Goal: Task Accomplishment & Management: Complete application form

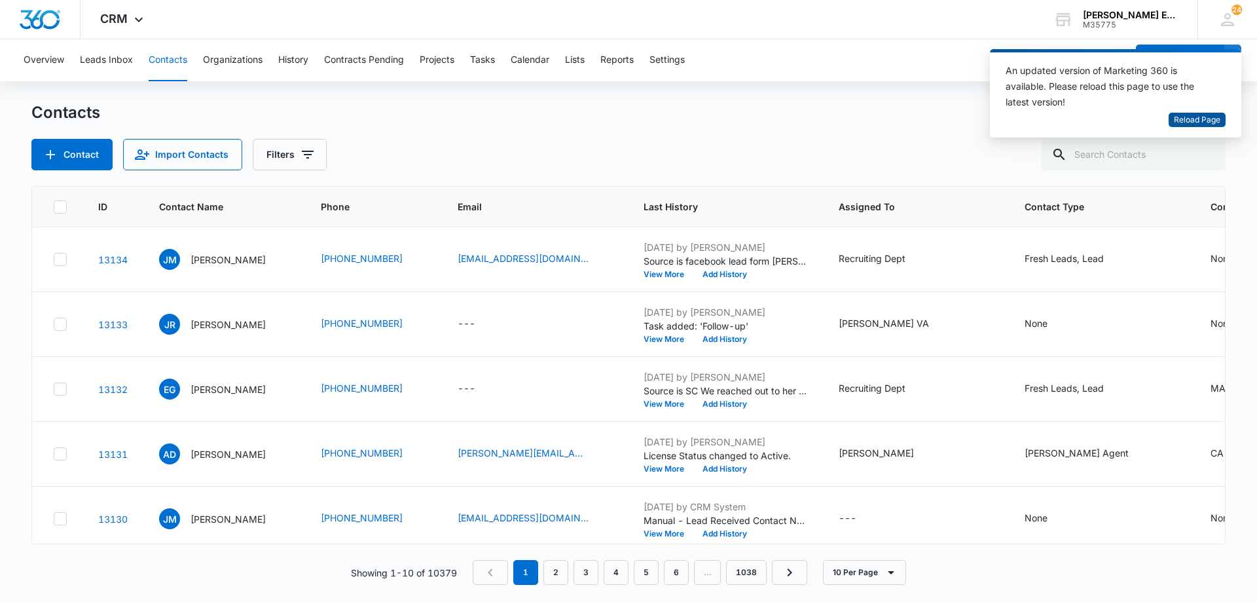
click at [1204, 119] on span "Reload Page" at bounding box center [1197, 120] width 46 height 12
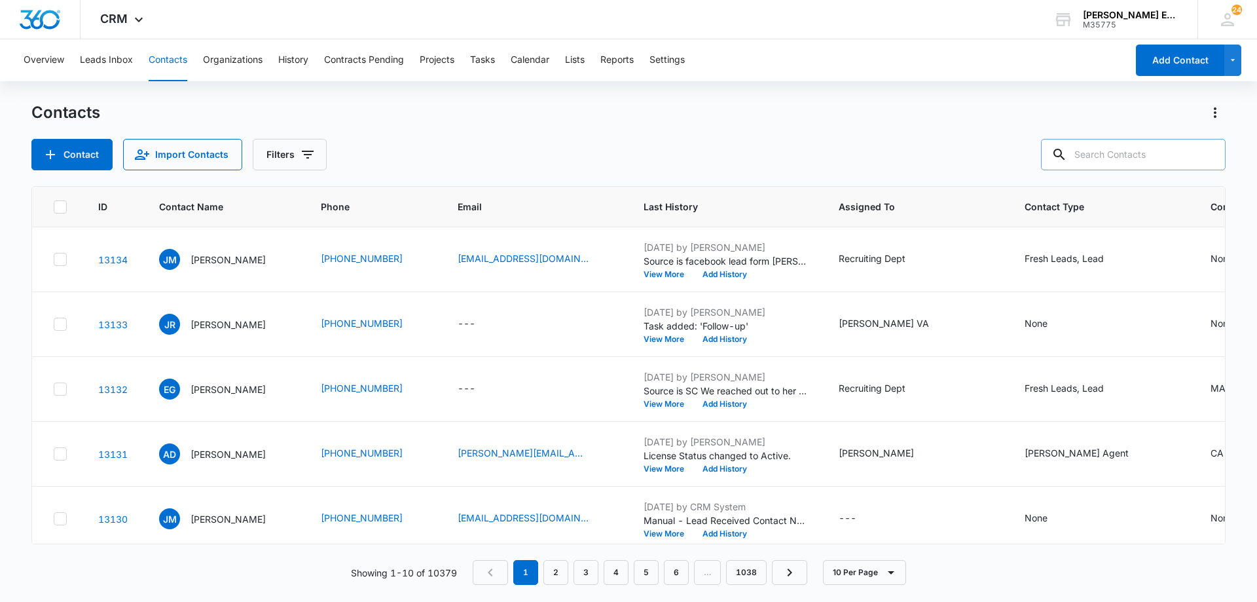
click at [1141, 154] on input "text" at bounding box center [1133, 154] width 185 height 31
type input "[PERSON_NAME]"
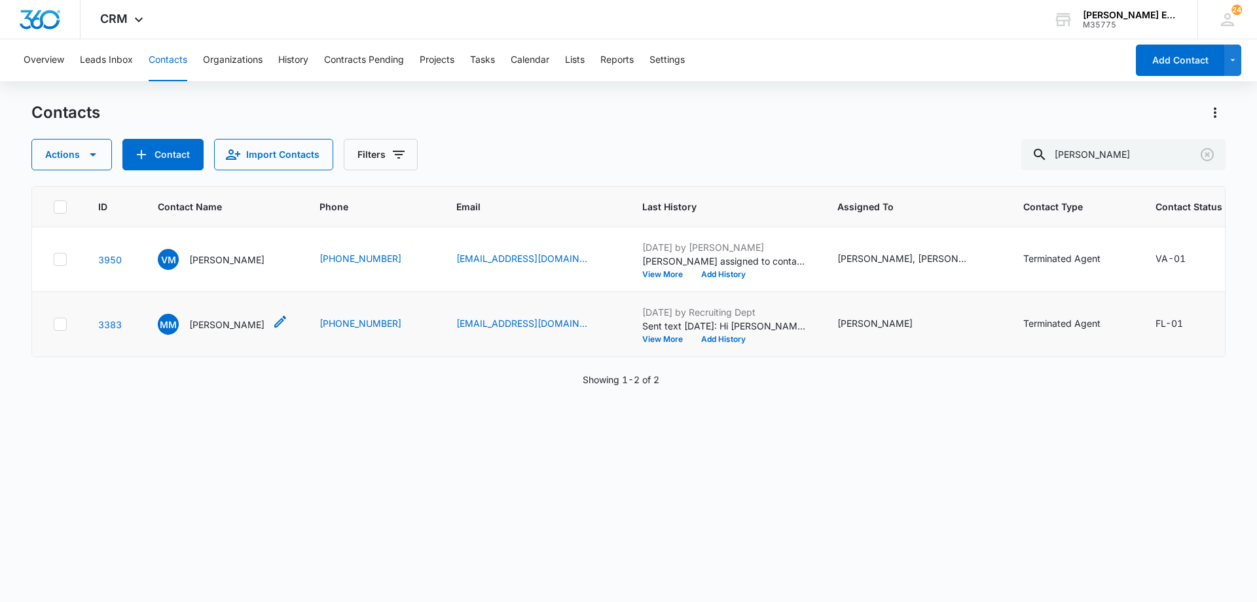
click at [219, 331] on p "[PERSON_NAME]" at bounding box center [226, 325] width 75 height 14
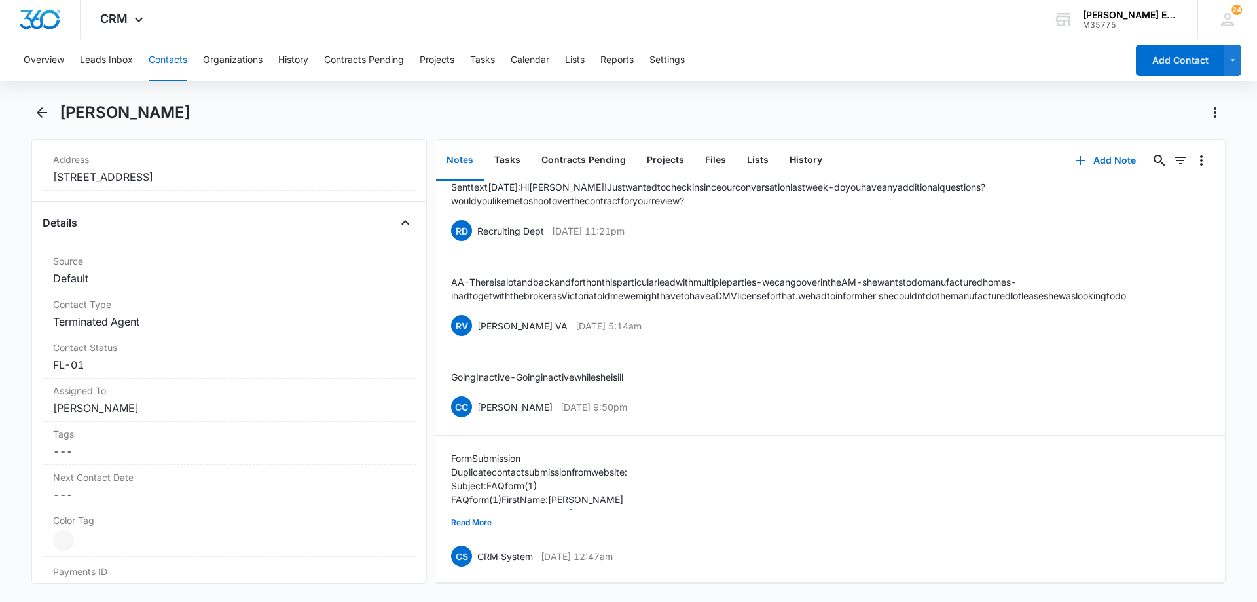
scroll to position [458, 0]
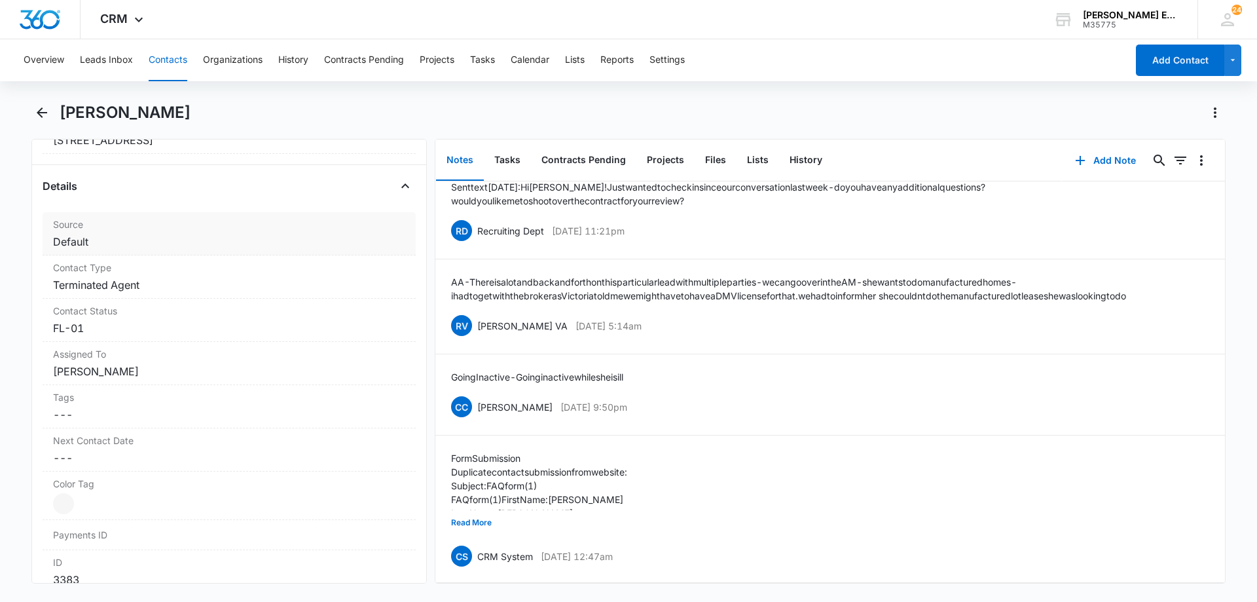
click at [145, 249] on div "Source Cancel Save Changes Default" at bounding box center [229, 233] width 373 height 43
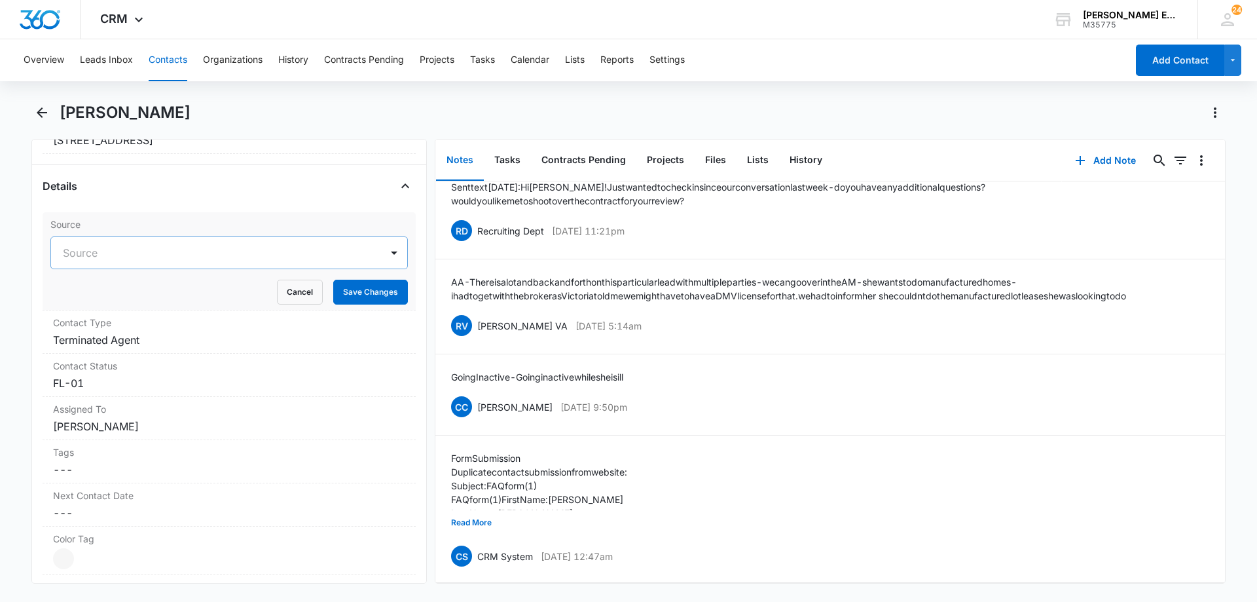
click at [170, 249] on div at bounding box center [213, 253] width 301 height 18
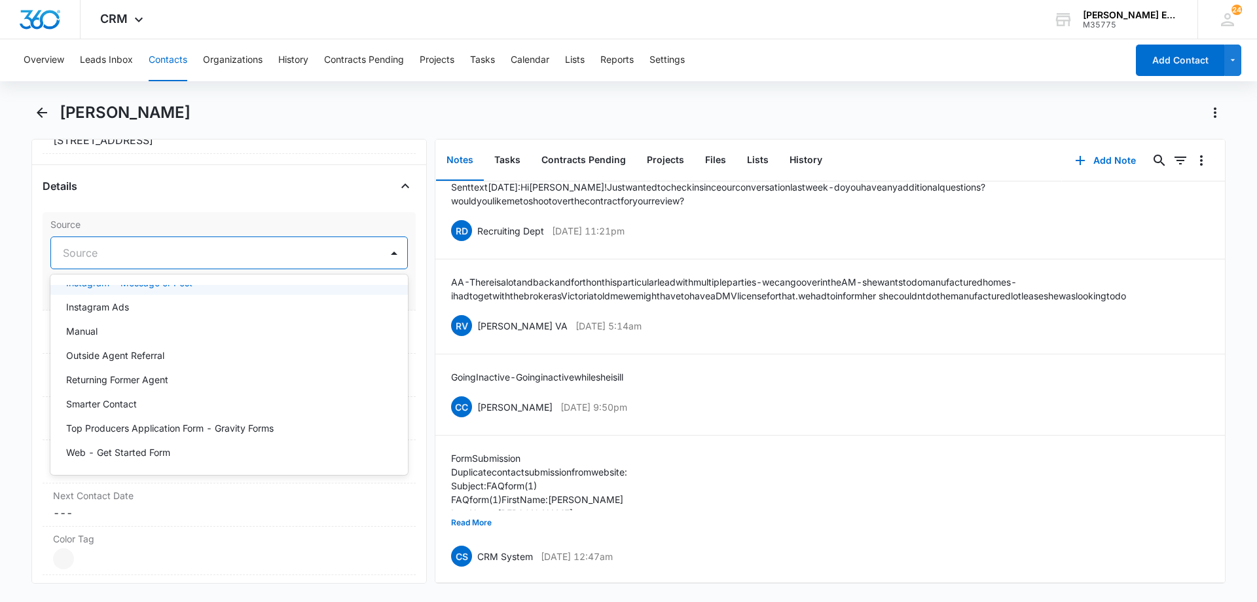
scroll to position [456, 0]
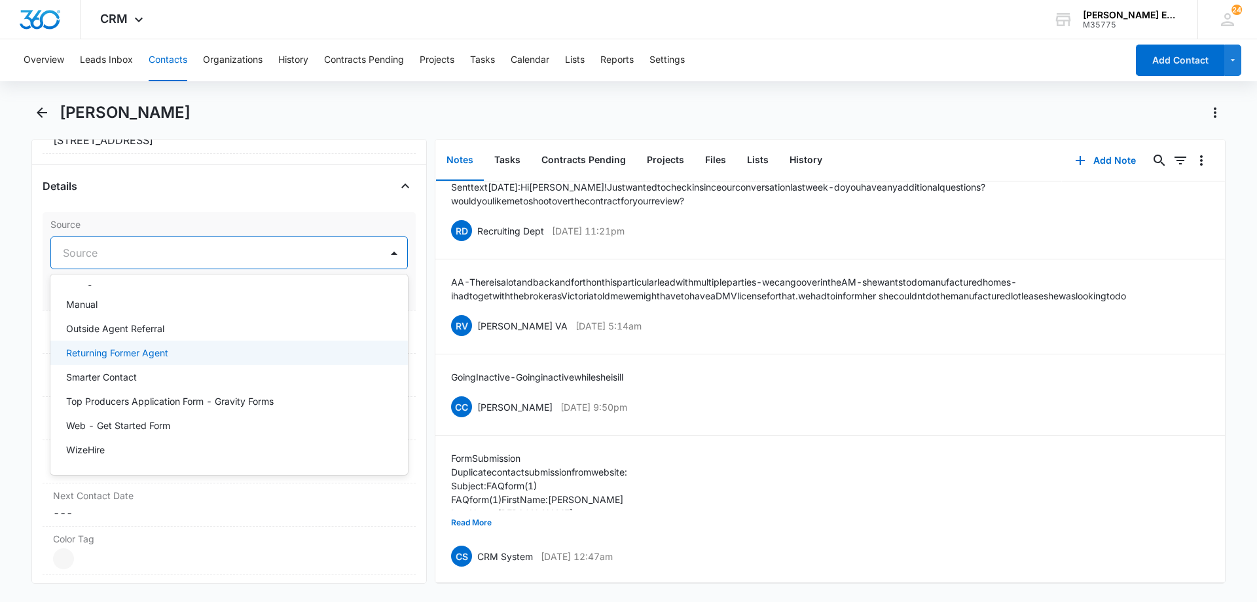
click at [121, 350] on p "Returning Former Agent" at bounding box center [117, 353] width 102 height 14
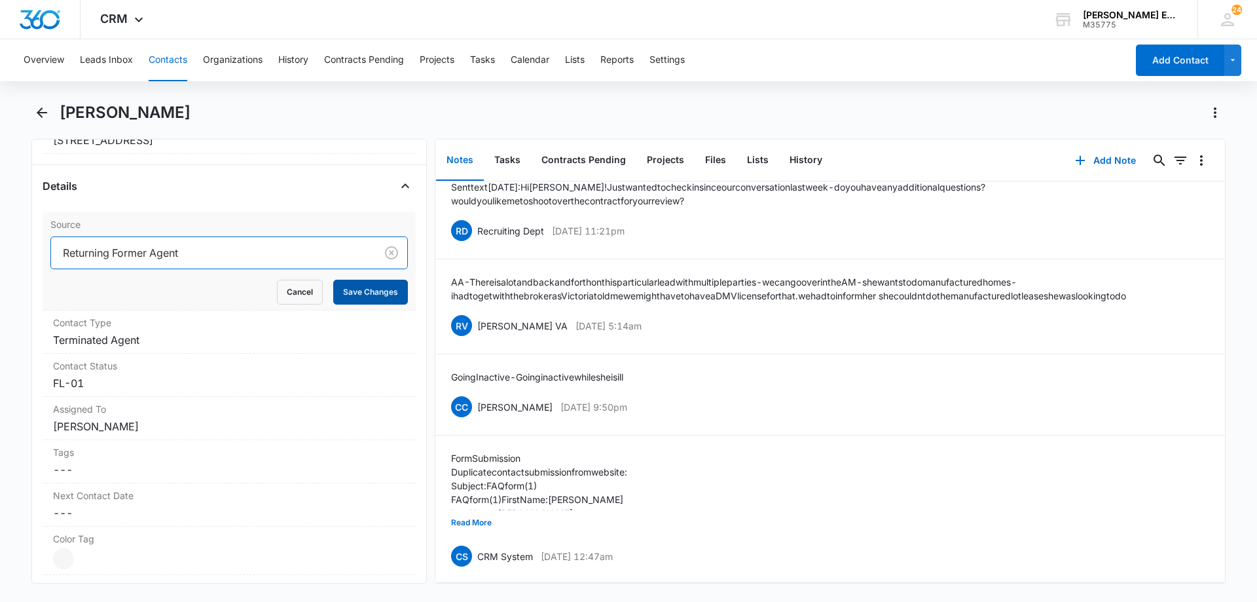
click at [368, 301] on button "Save Changes" at bounding box center [370, 292] width 75 height 25
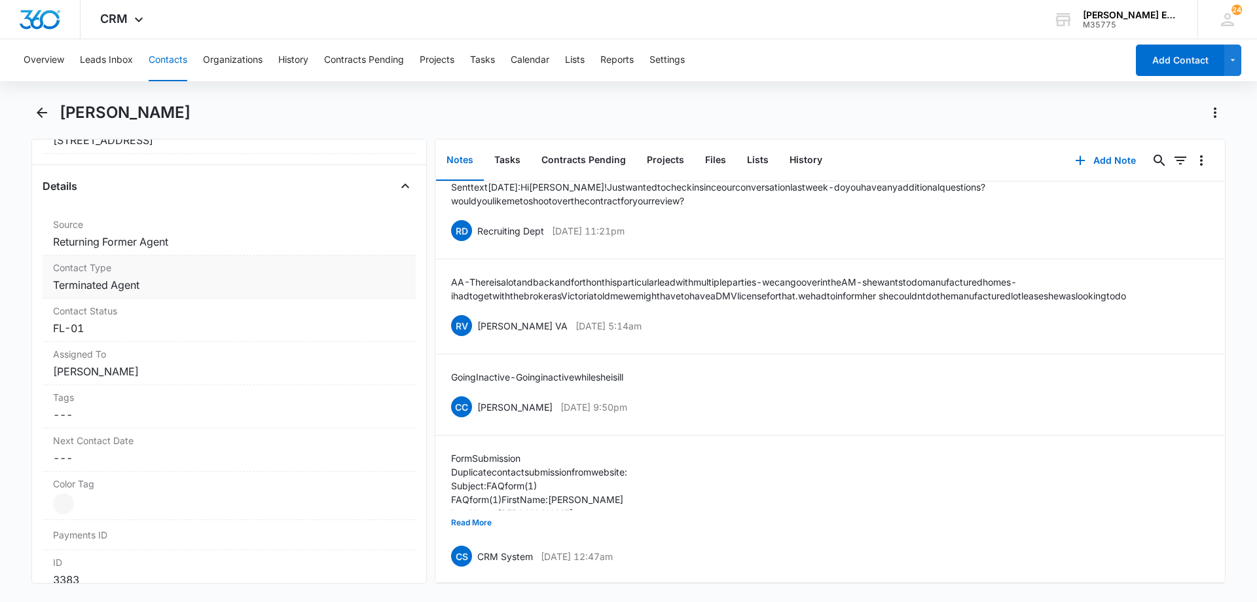
click at [153, 286] on dd "Cancel Save Changes Terminated Agent" at bounding box center [229, 285] width 352 height 16
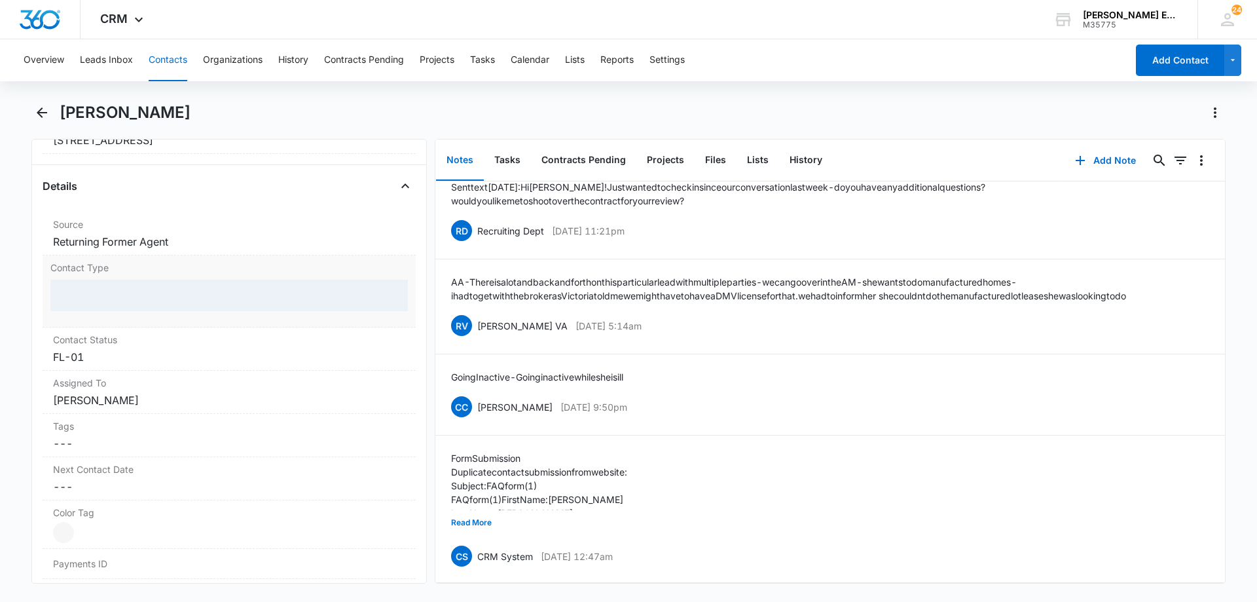
scroll to position [524, 0]
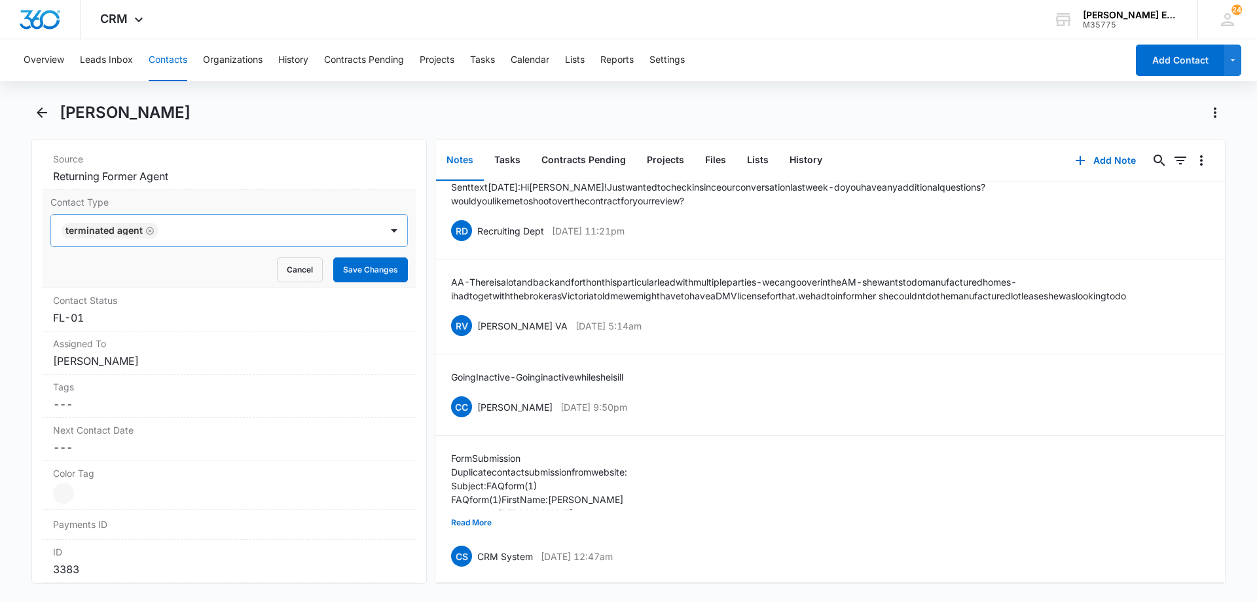
click at [147, 230] on icon "Remove Terminated Agent" at bounding box center [149, 231] width 9 height 10
click at [170, 230] on div at bounding box center [213, 230] width 301 height 18
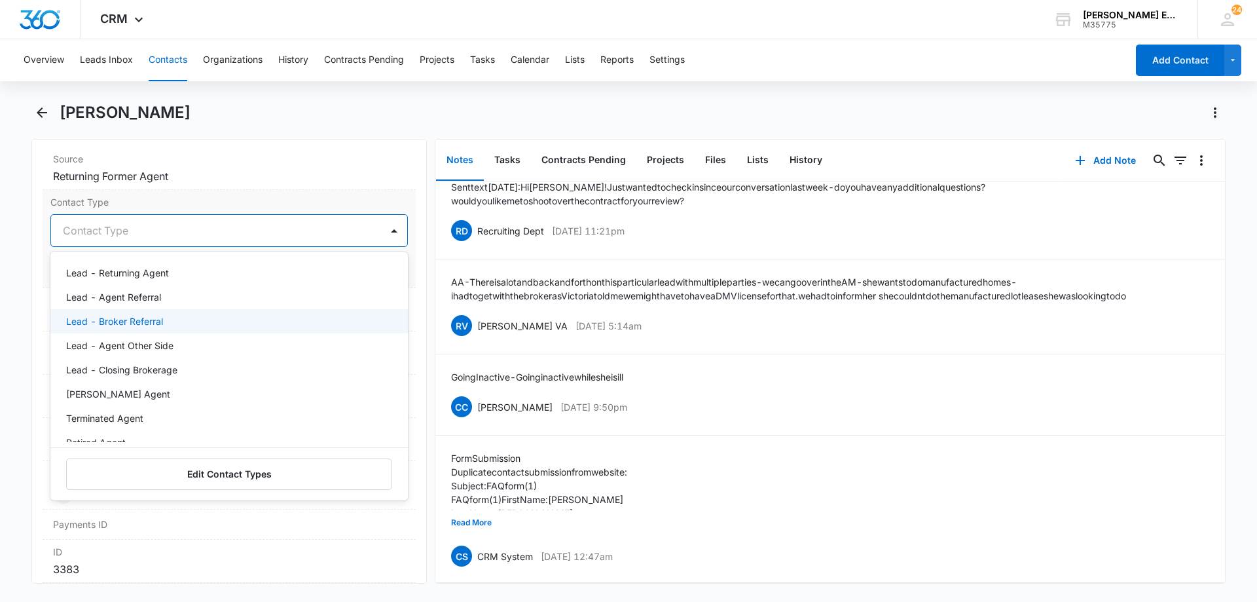
scroll to position [131, 0]
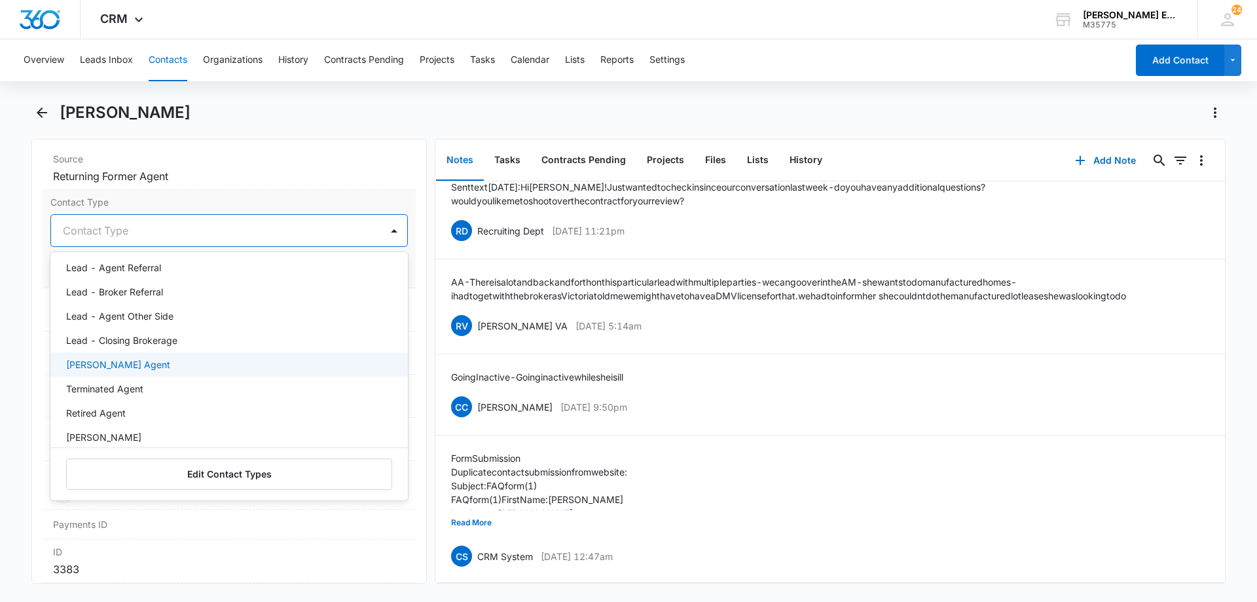
click at [112, 369] on p "[PERSON_NAME] Agent" at bounding box center [118, 365] width 104 height 14
click at [242, 232] on div at bounding box center [272, 230] width 183 height 18
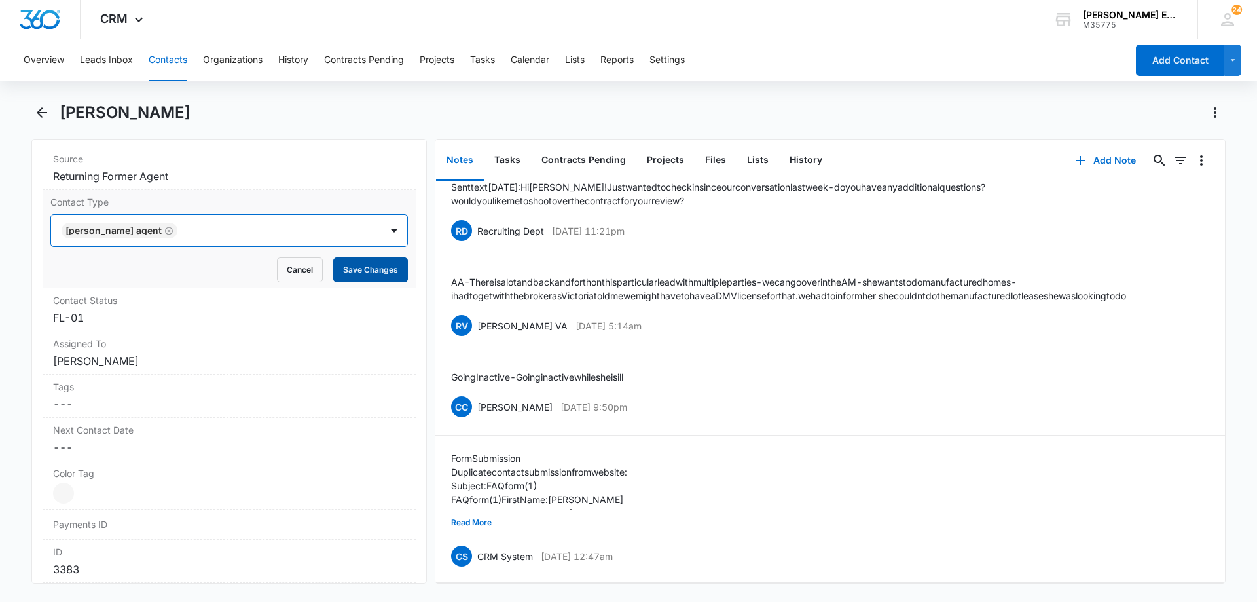
click at [350, 268] on button "Save Changes" at bounding box center [370, 269] width 75 height 25
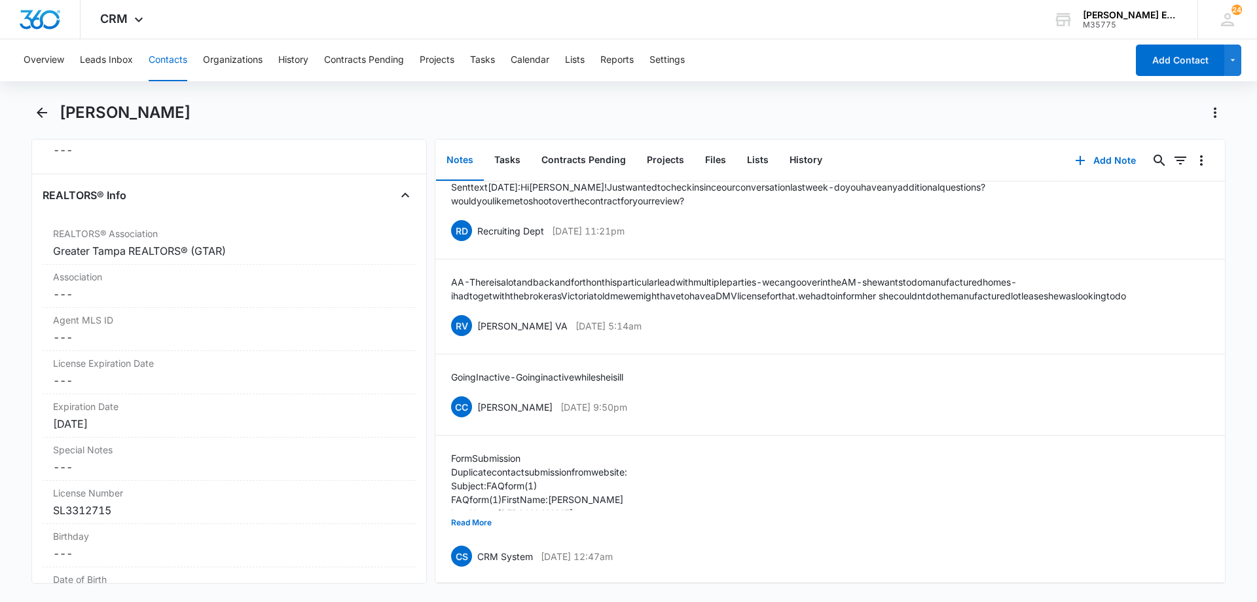
scroll to position [1113, 0]
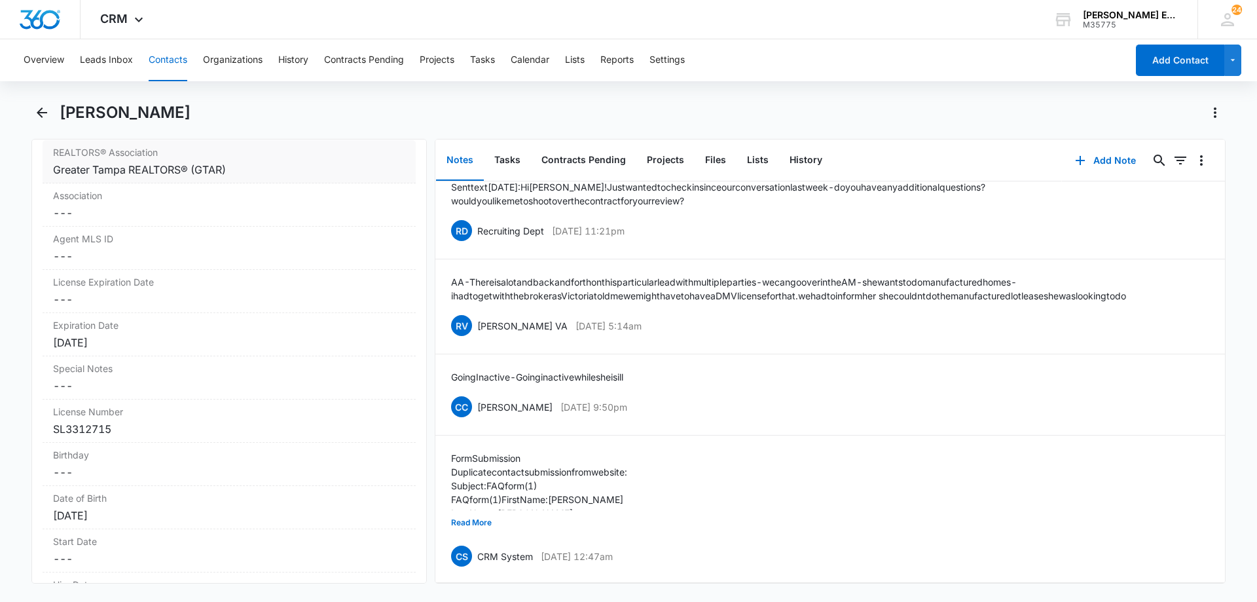
click at [271, 175] on div "Greater Tampa REALTORS® (GTAR)" at bounding box center [229, 170] width 352 height 16
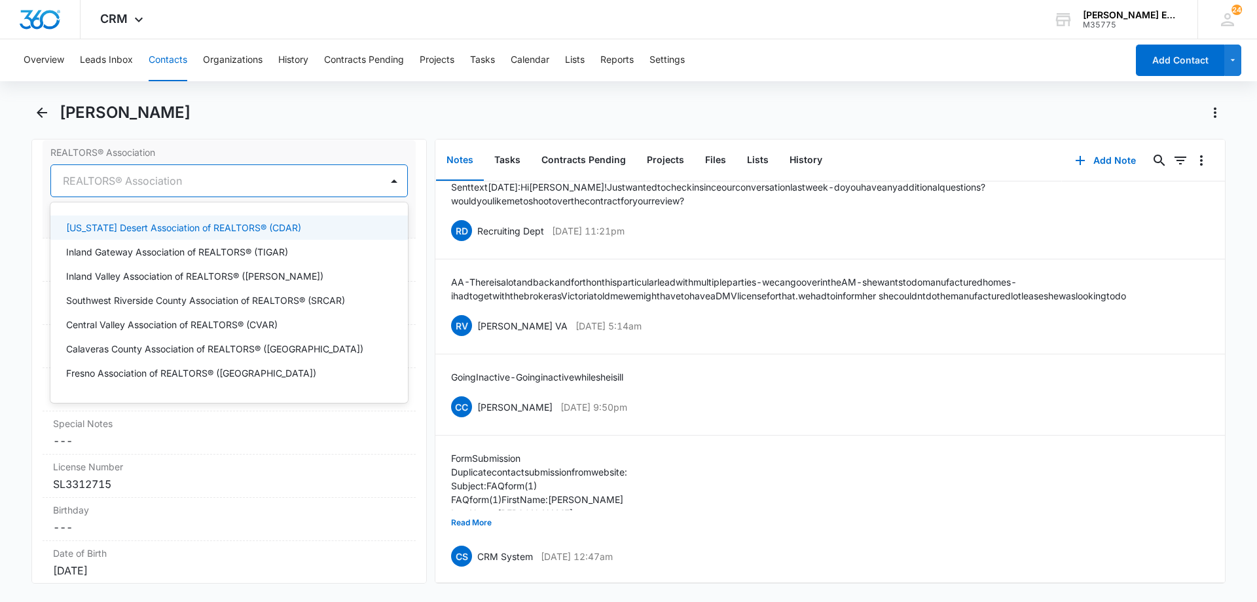
click at [257, 183] on div at bounding box center [213, 181] width 301 height 18
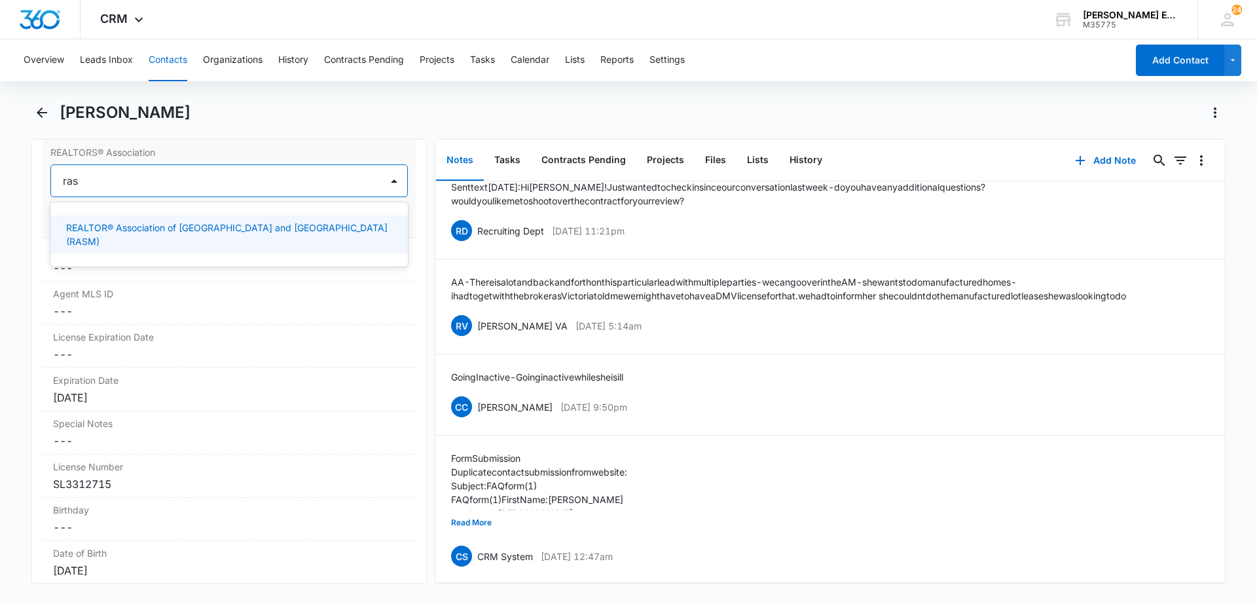
type input "rasm"
click at [140, 222] on p "REALTOR® Association of [GEOGRAPHIC_DATA] and [GEOGRAPHIC_DATA] (RASM)" at bounding box center [227, 235] width 323 height 28
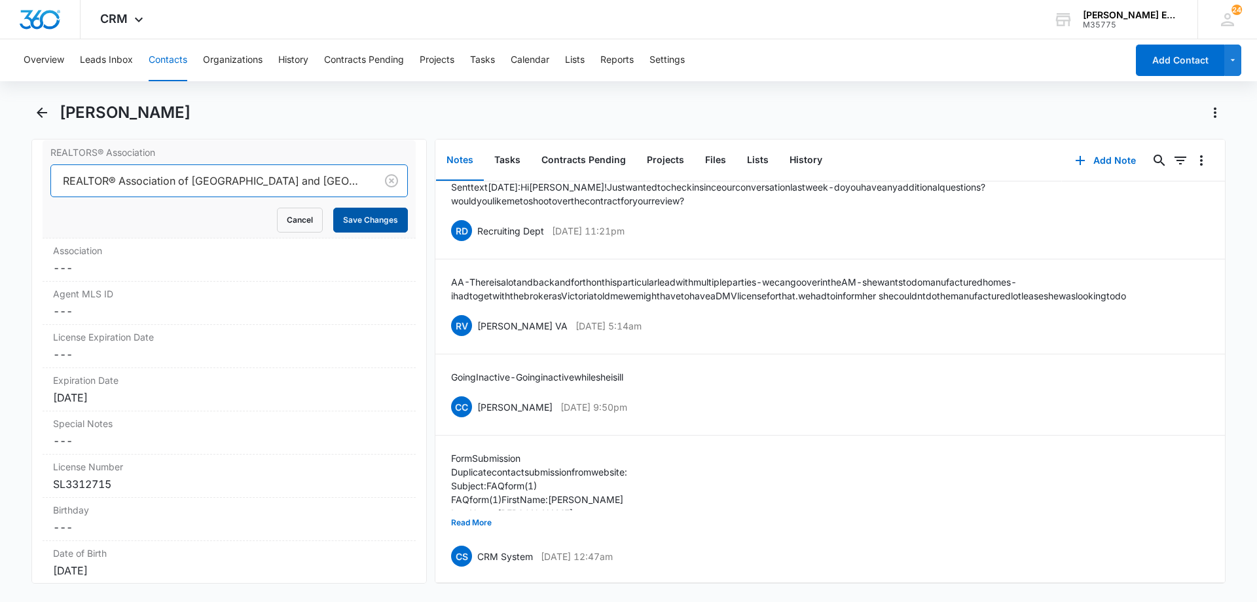
click at [358, 219] on button "Save Changes" at bounding box center [370, 220] width 75 height 25
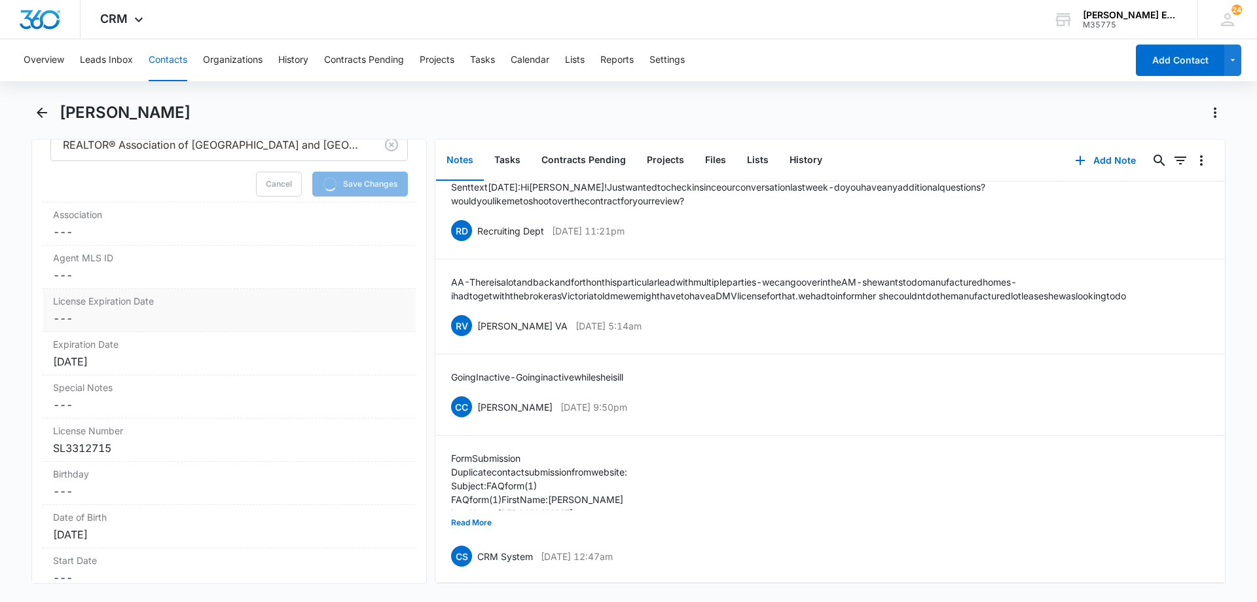
scroll to position [1244, 0]
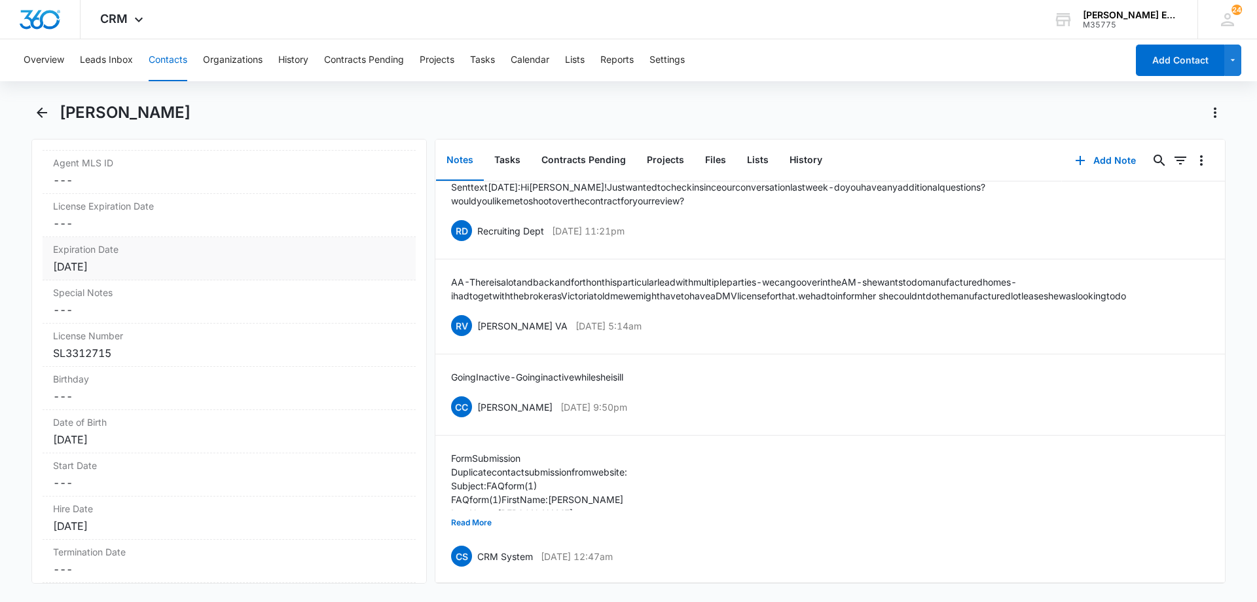
click at [135, 264] on div "[DATE]" at bounding box center [229, 267] width 352 height 16
click at [134, 220] on input "[DATE]" at bounding box center [106, 227] width 96 height 14
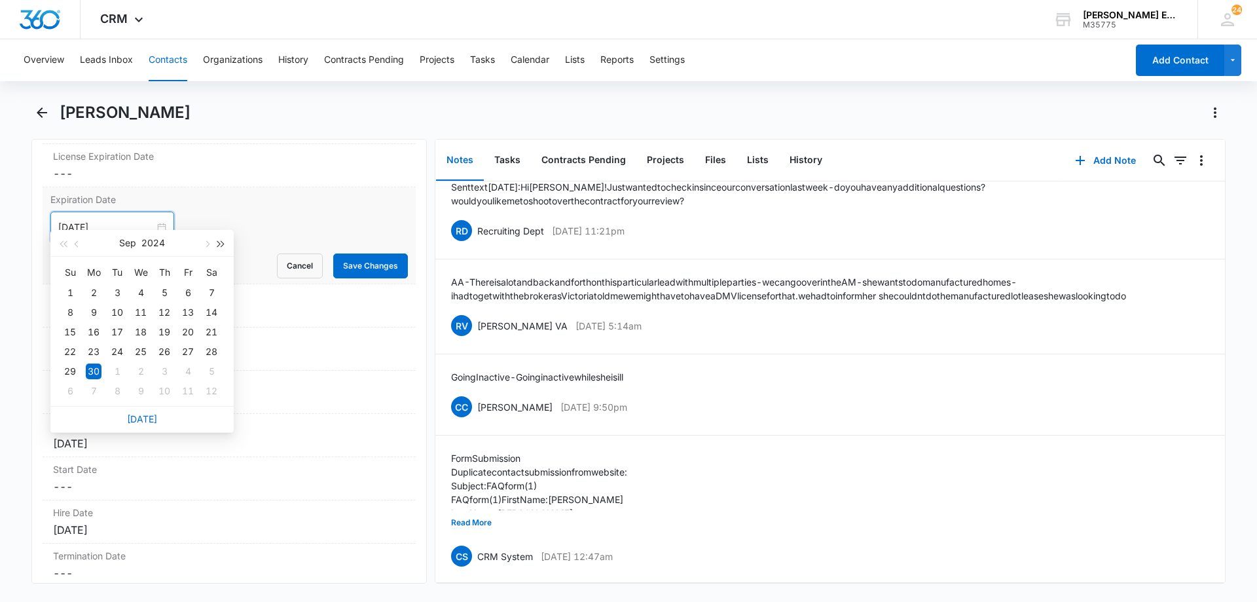
click at [225, 240] on button "button" at bounding box center [221, 243] width 14 height 26
type input "[DATE]"
click at [344, 253] on button "Save Changes" at bounding box center [370, 265] width 75 height 25
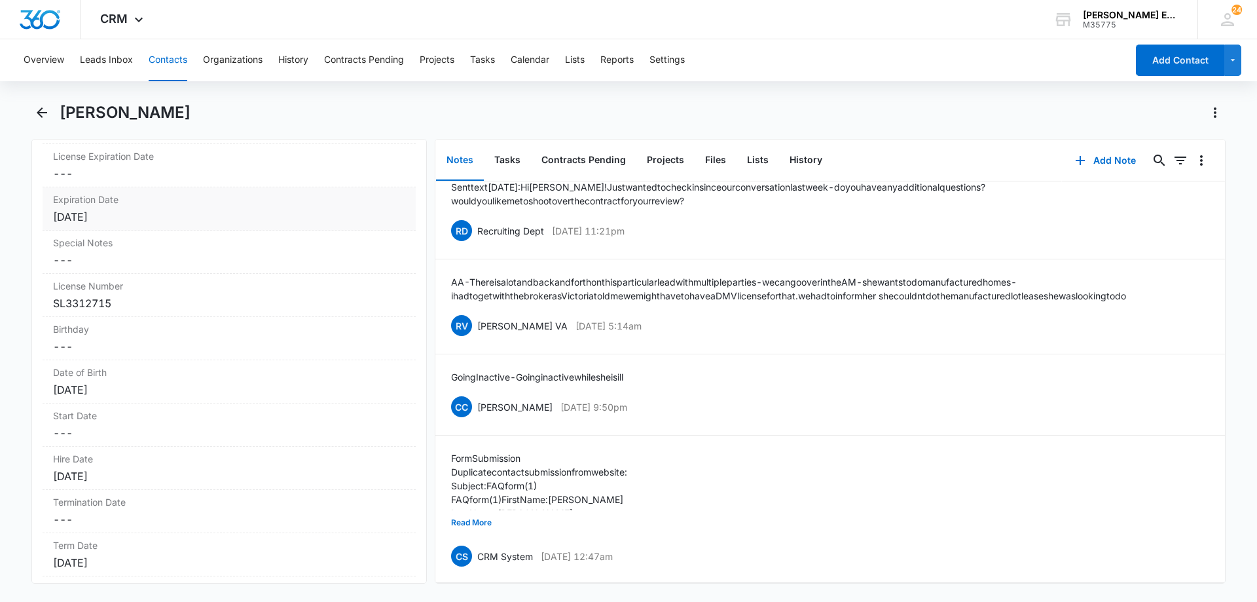
click at [139, 209] on div "[DATE]" at bounding box center [229, 217] width 352 height 16
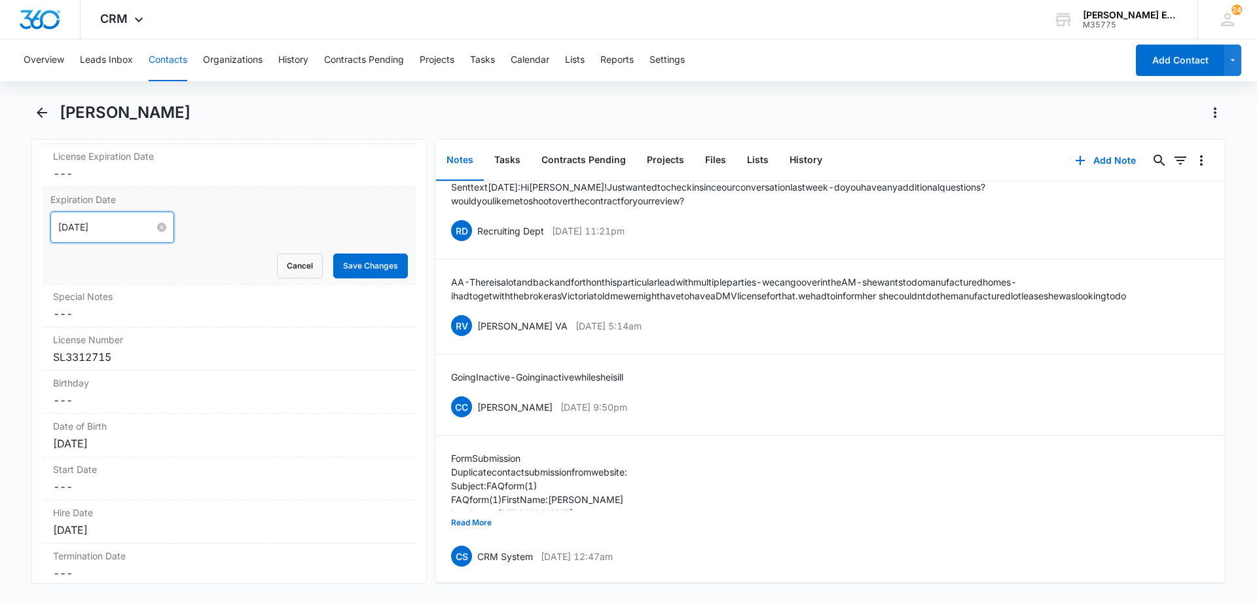
click at [122, 220] on input "[DATE]" at bounding box center [106, 227] width 96 height 14
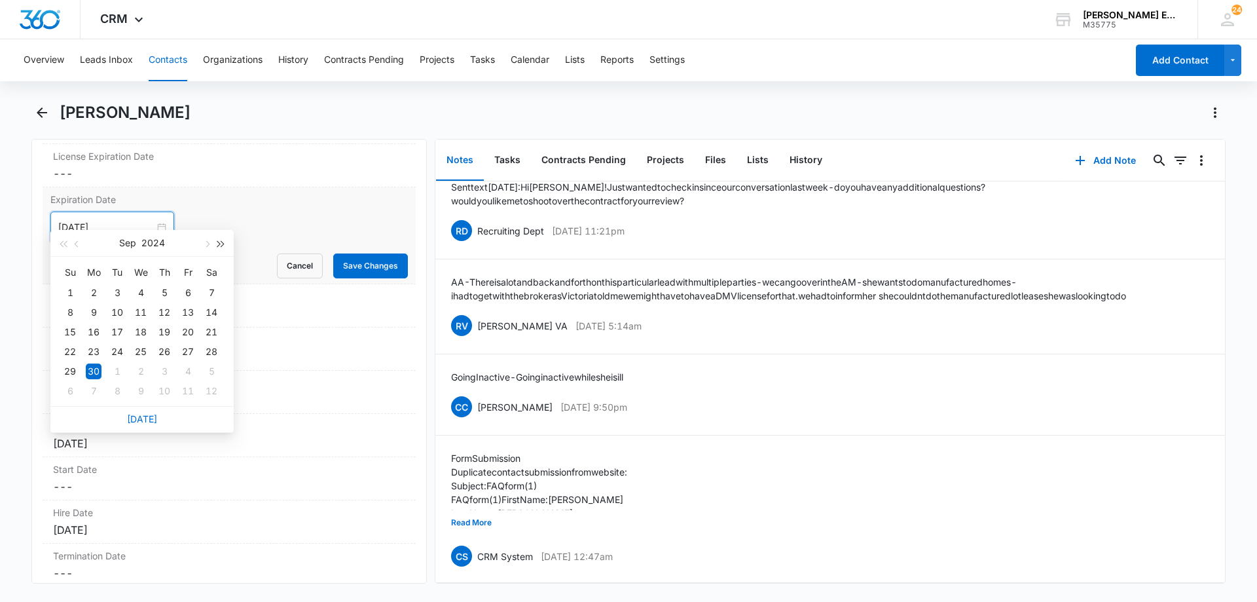
click at [218, 244] on span "button" at bounding box center [221, 244] width 7 height 7
type input "[DATE]"
click at [144, 374] on div "30" at bounding box center [141, 371] width 16 height 16
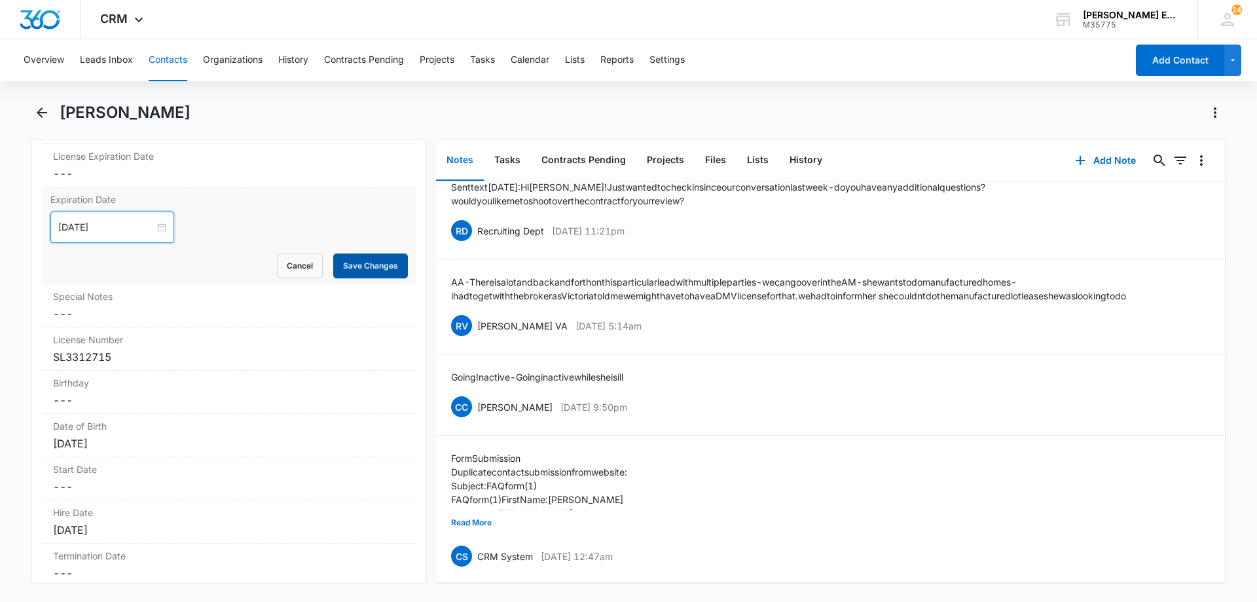
click at [353, 253] on button "Save Changes" at bounding box center [370, 265] width 75 height 25
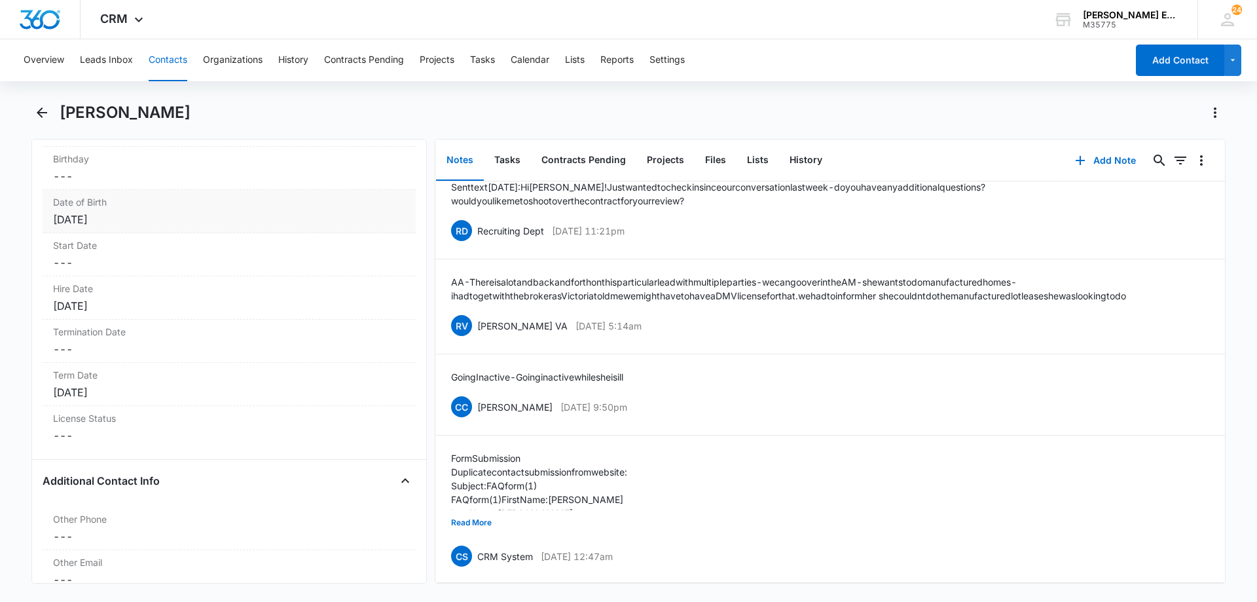
scroll to position [1428, 0]
click at [155, 295] on div "[DATE]" at bounding box center [229, 303] width 352 height 16
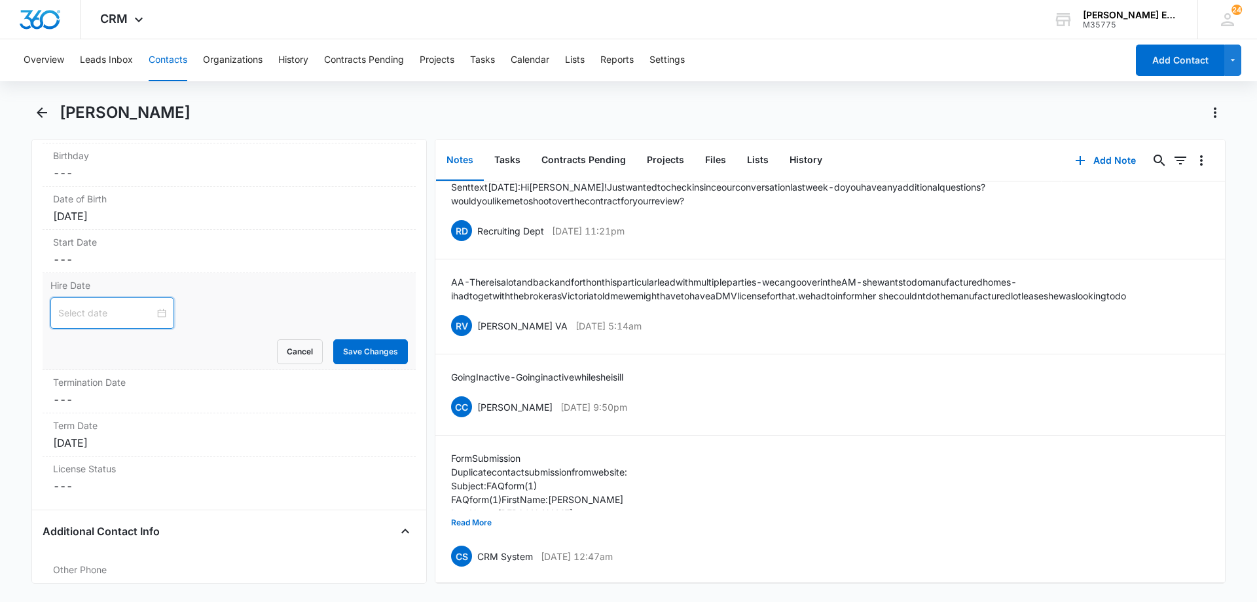
click at [127, 306] on input at bounding box center [106, 313] width 96 height 14
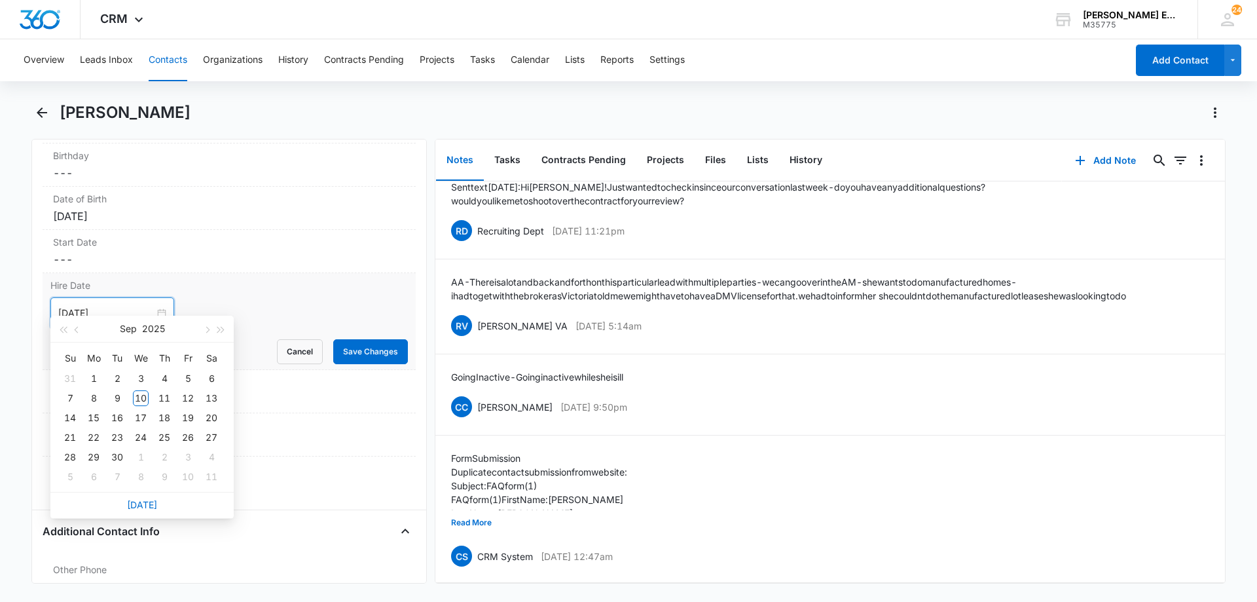
type input "[DATE]"
click at [139, 502] on link "[DATE]" at bounding box center [142, 504] width 30 height 11
type input "[DATE]"
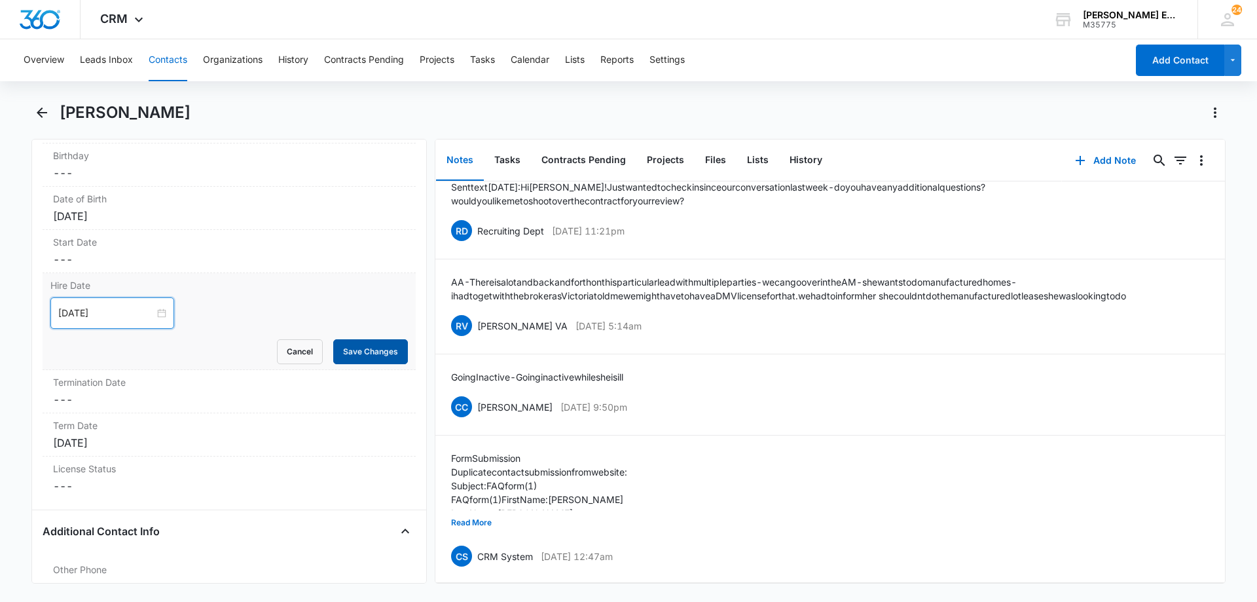
click at [347, 339] on button "Save Changes" at bounding box center [370, 351] width 75 height 25
click at [156, 435] on div "Term Date Cancel Save Changes [DATE]" at bounding box center [229, 434] width 373 height 43
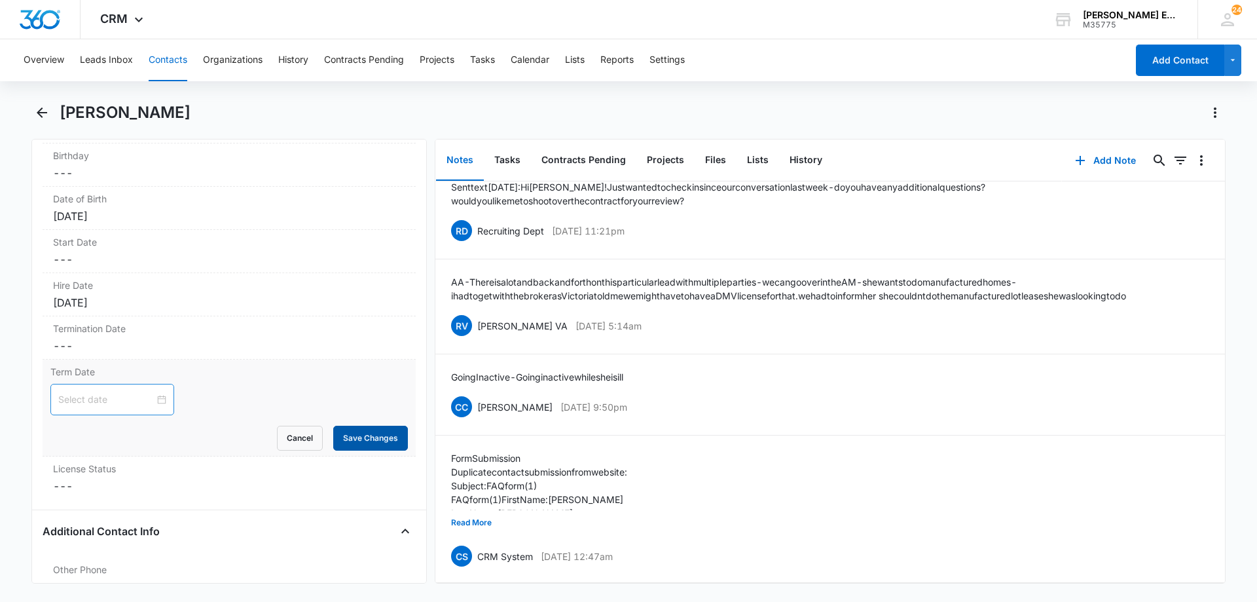
click at [377, 426] on button "Save Changes" at bounding box center [370, 438] width 75 height 25
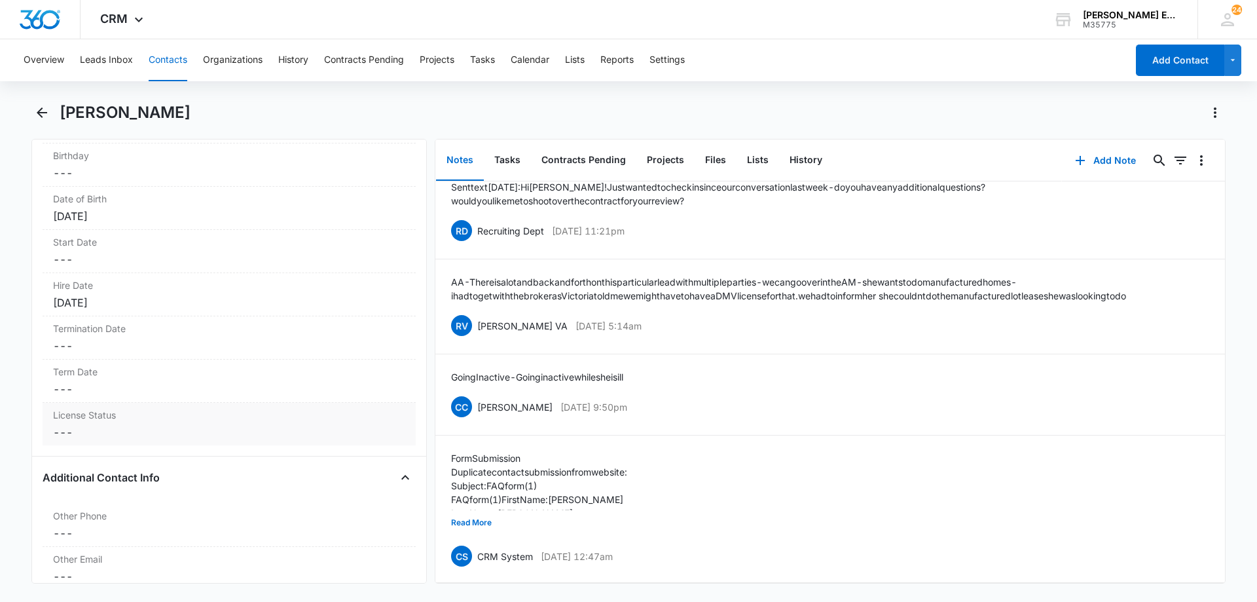
click at [98, 424] on dd "Cancel Save Changes ---" at bounding box center [229, 432] width 352 height 16
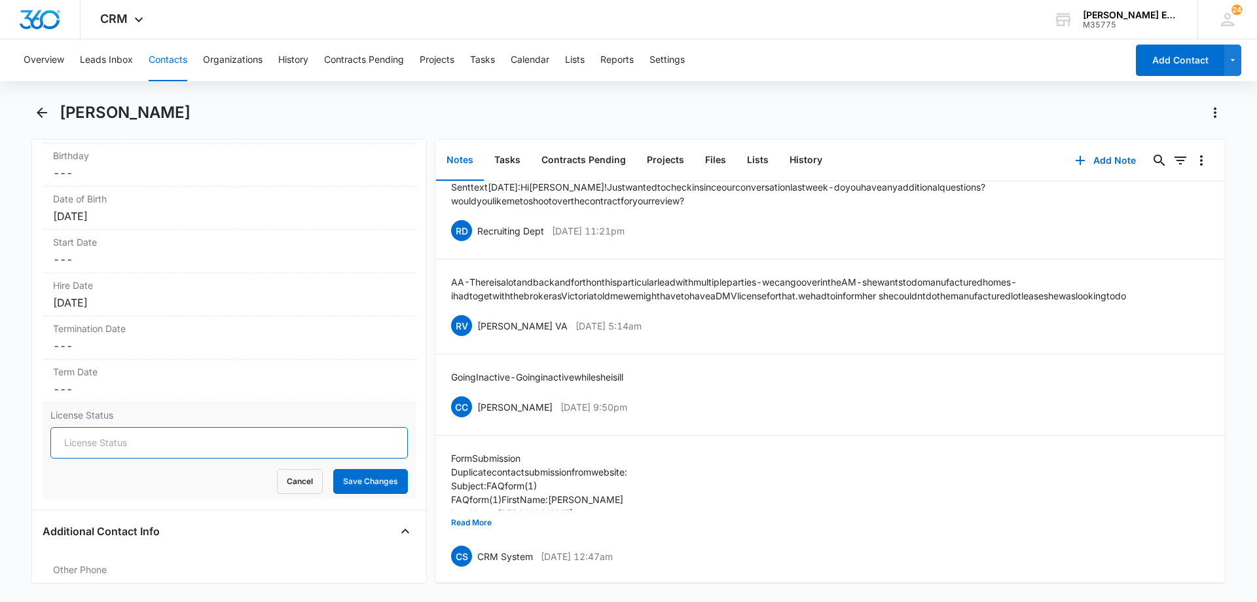
click at [153, 427] on input "License Status" at bounding box center [229, 442] width 358 height 31
type input "Active"
click at [359, 475] on button "Save Changes" at bounding box center [370, 481] width 75 height 25
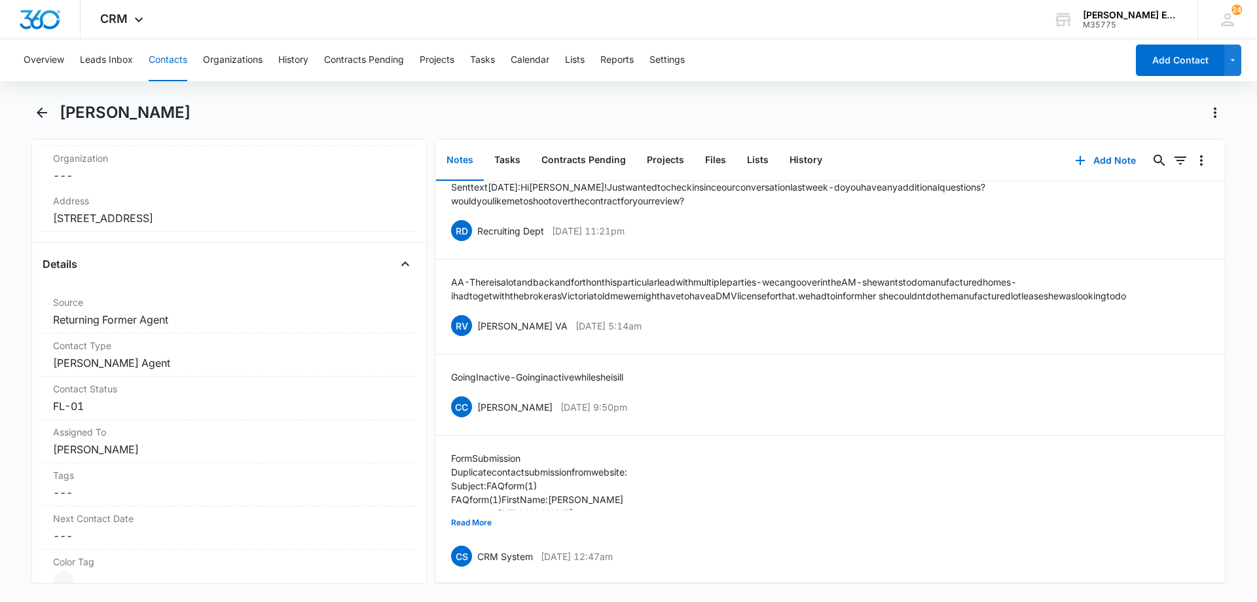
scroll to position [0, 0]
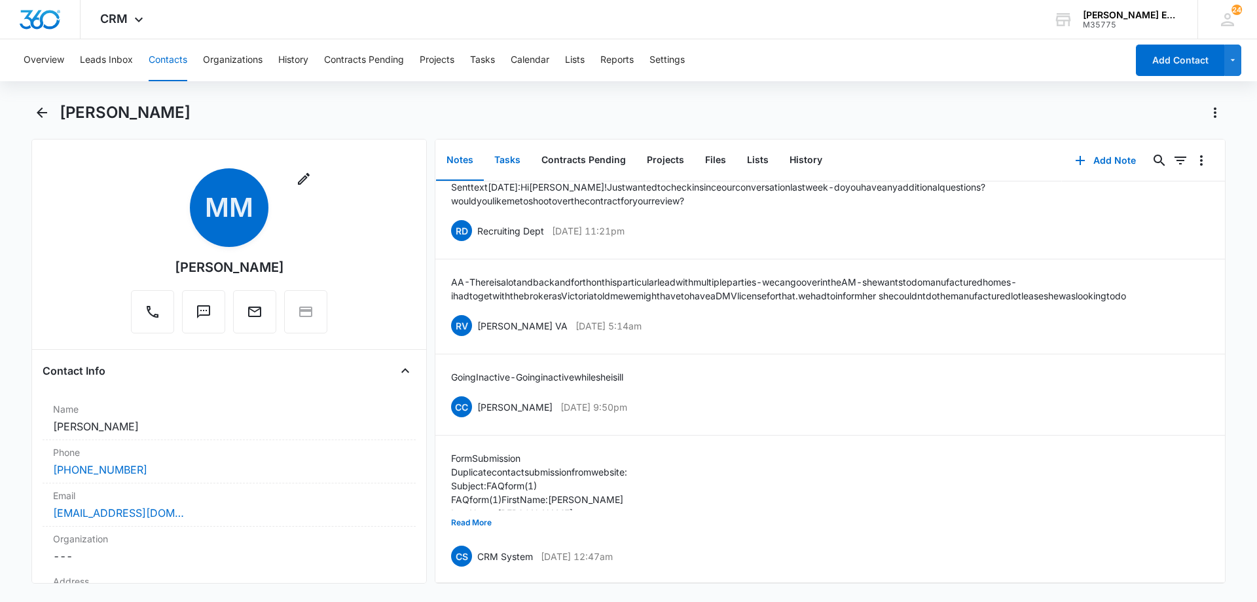
click at [502, 158] on button "Tasks" at bounding box center [507, 160] width 47 height 41
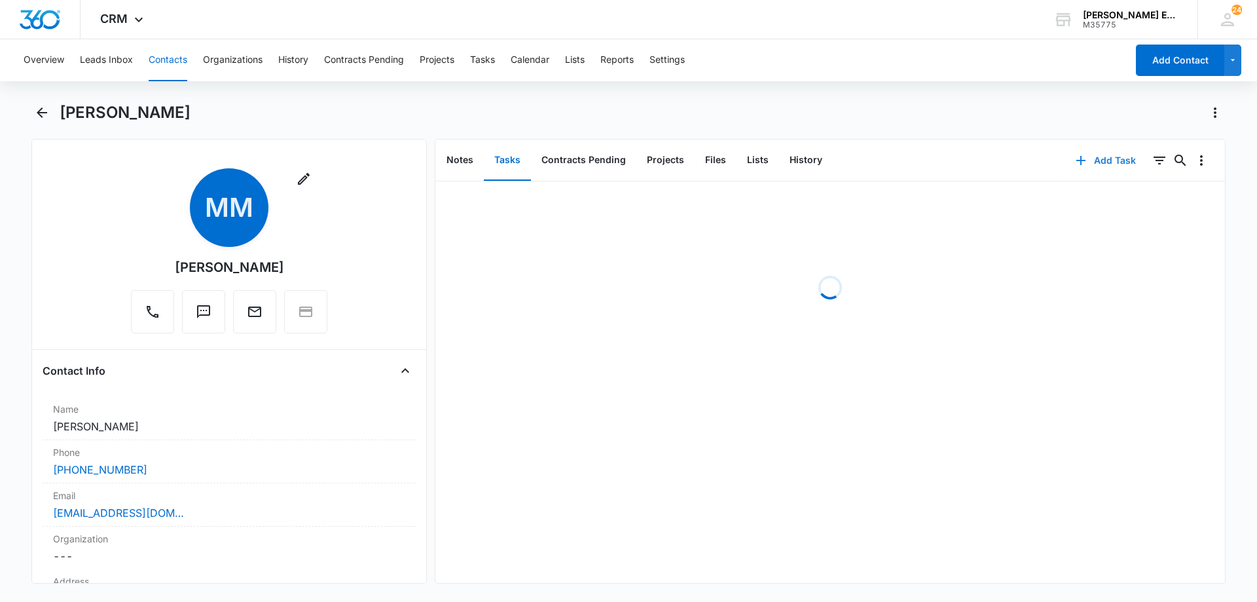
click at [1090, 164] on button "Add Task" at bounding box center [1106, 160] width 86 height 31
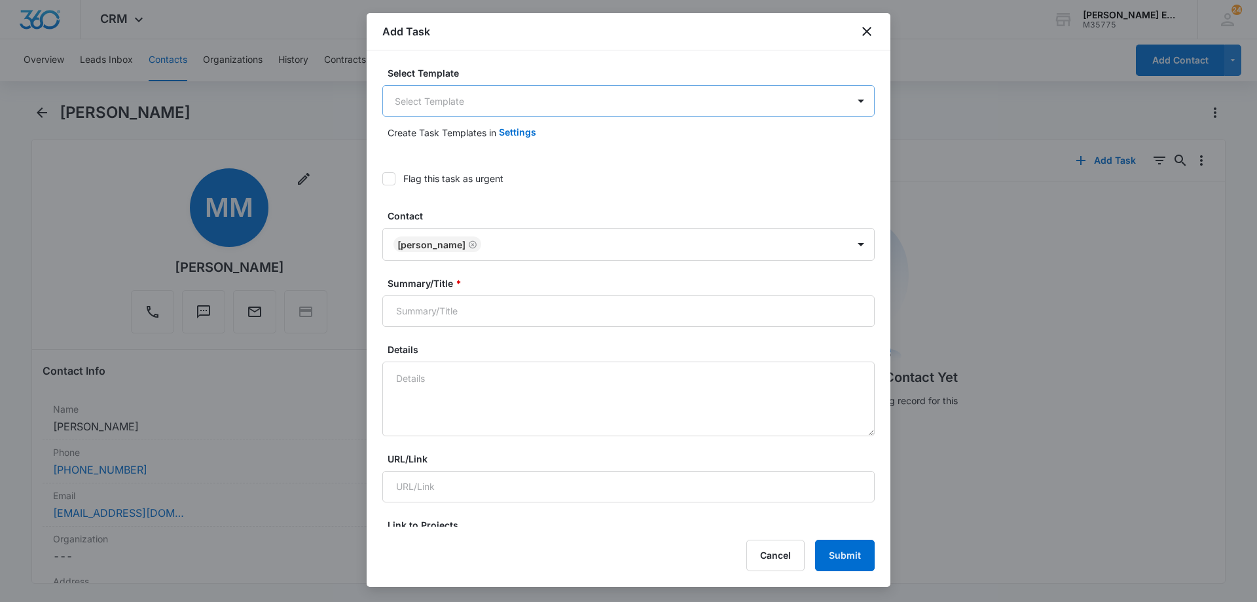
click at [541, 98] on body "CRM Apps Reputation Websites Forms CRM Email Social Shop Payments POS Content A…" at bounding box center [628, 301] width 1257 height 602
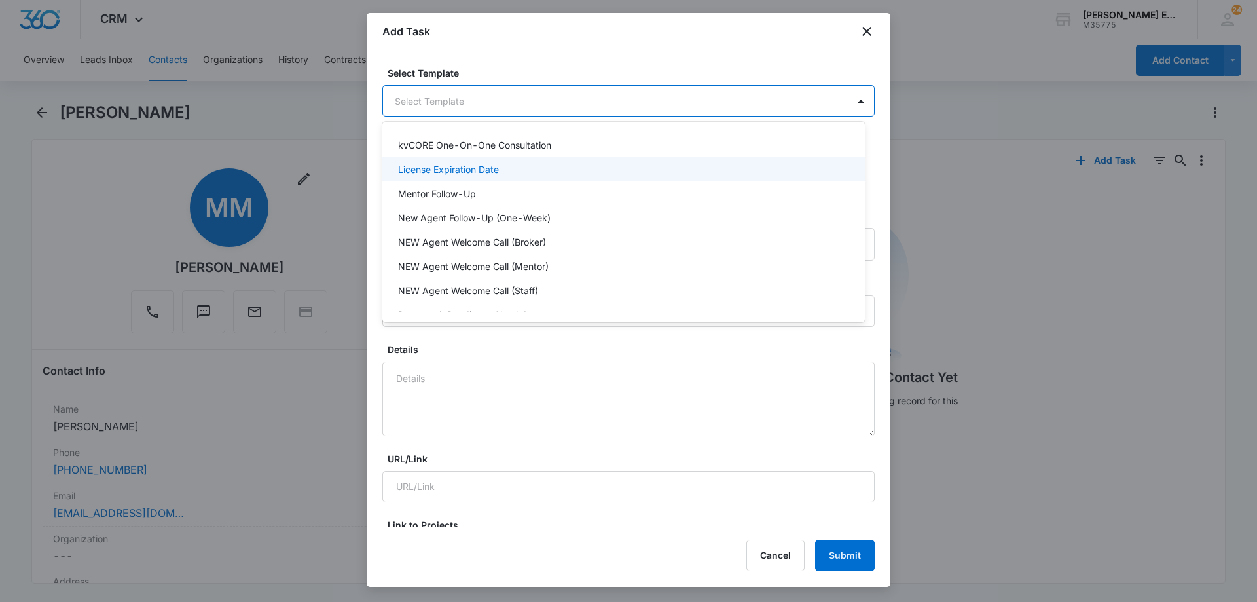
scroll to position [262, 0]
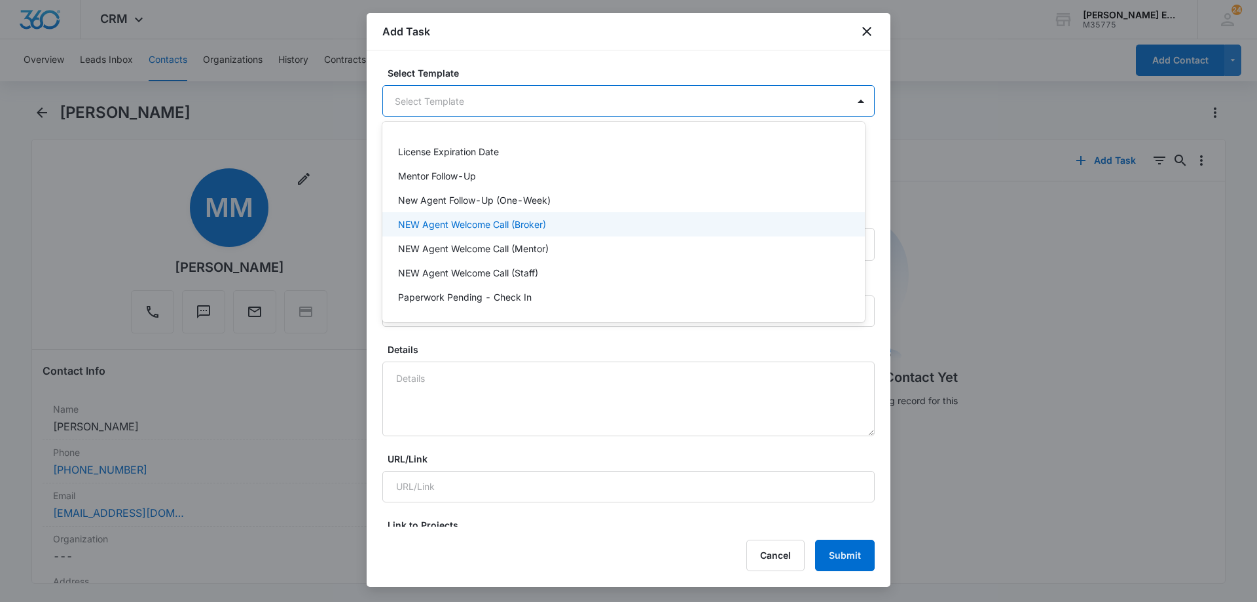
click at [506, 225] on p "NEW Agent Welcome Call (Broker)" at bounding box center [472, 224] width 148 height 14
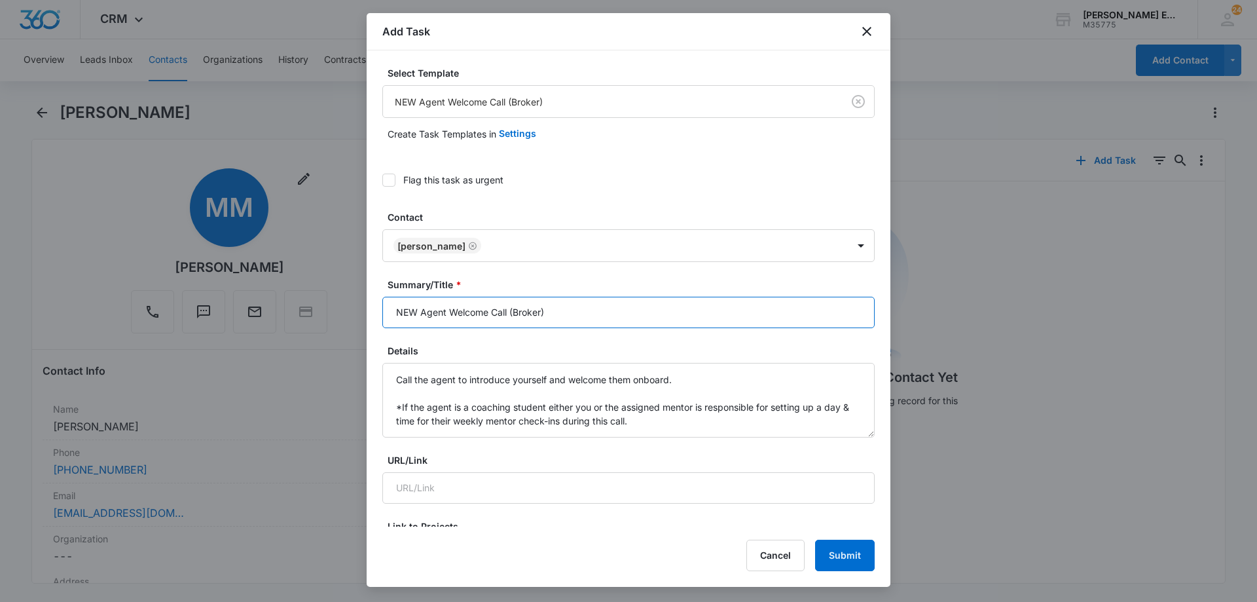
click at [582, 312] on input "NEW Agent Welcome Call (Broker)" at bounding box center [628, 312] width 492 height 31
type input "NEW Agent Welcome Call (Broker)"
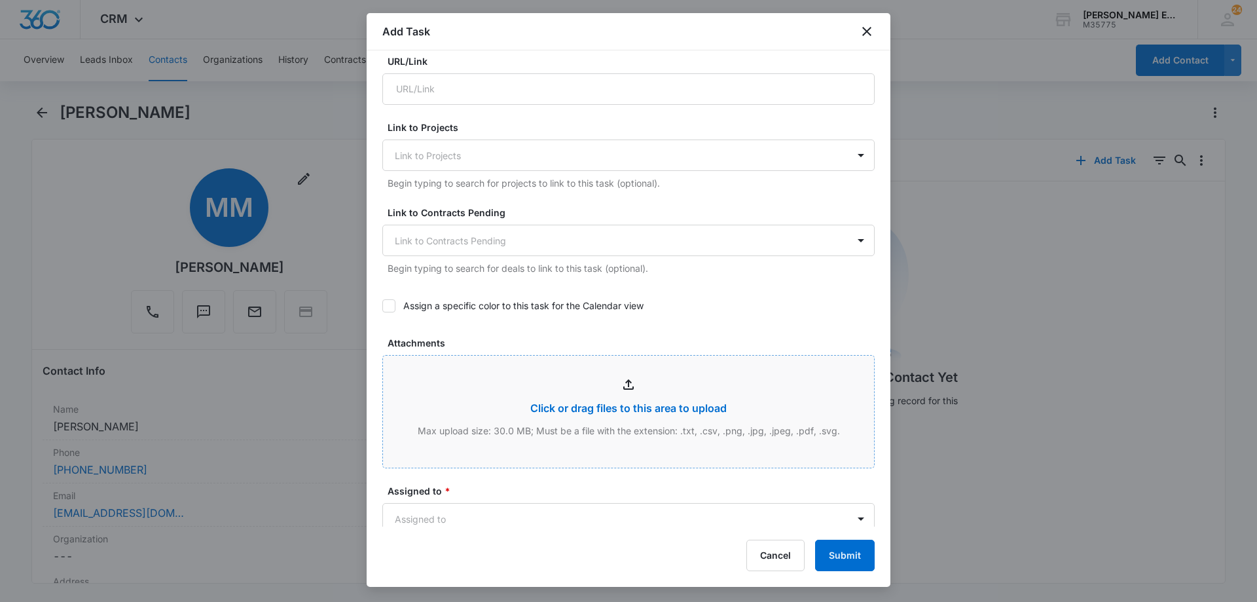
scroll to position [589, 0]
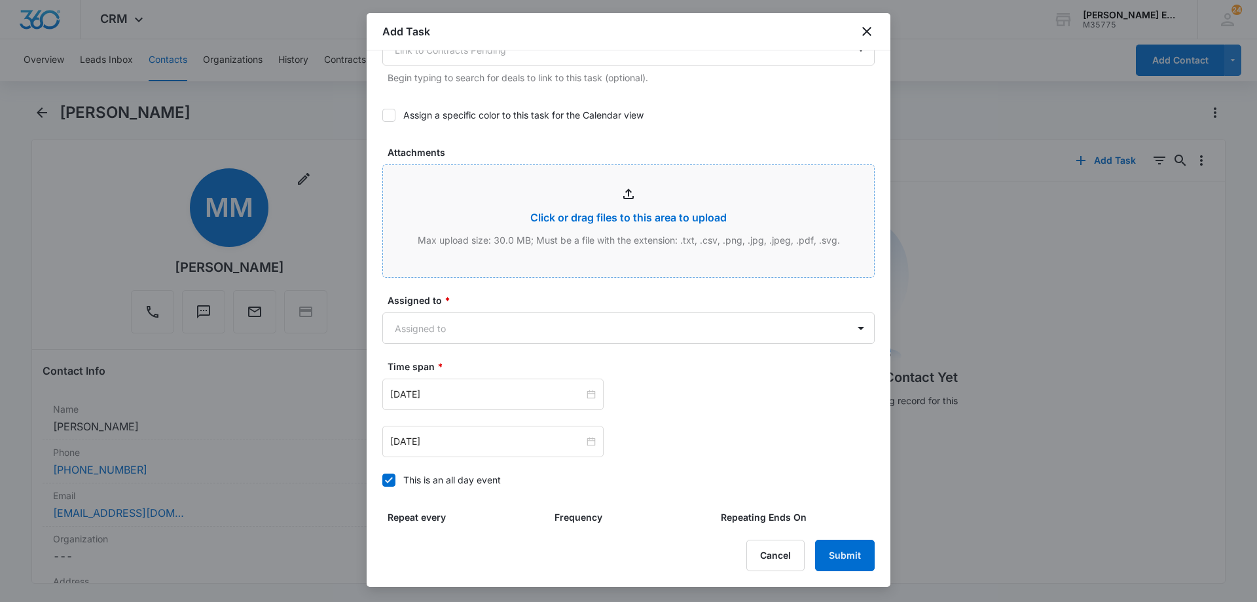
click at [604, 316] on body "CRM Apps Reputation Websites Forms CRM Email Social Shop Payments POS Content A…" at bounding box center [628, 301] width 1257 height 602
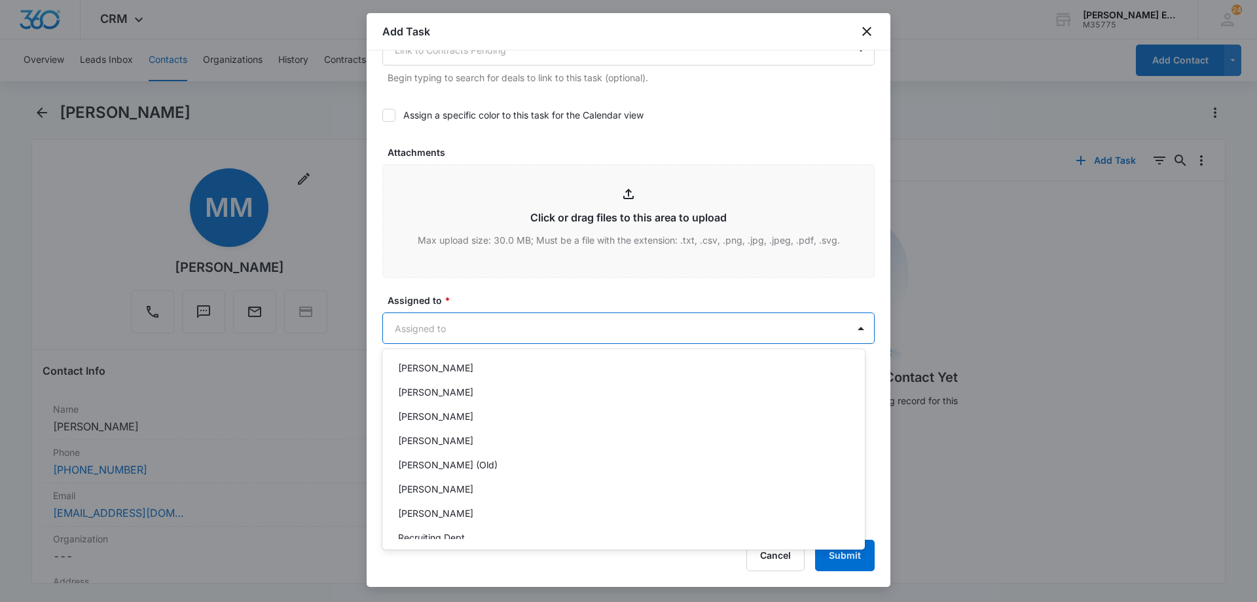
scroll to position [262, 0]
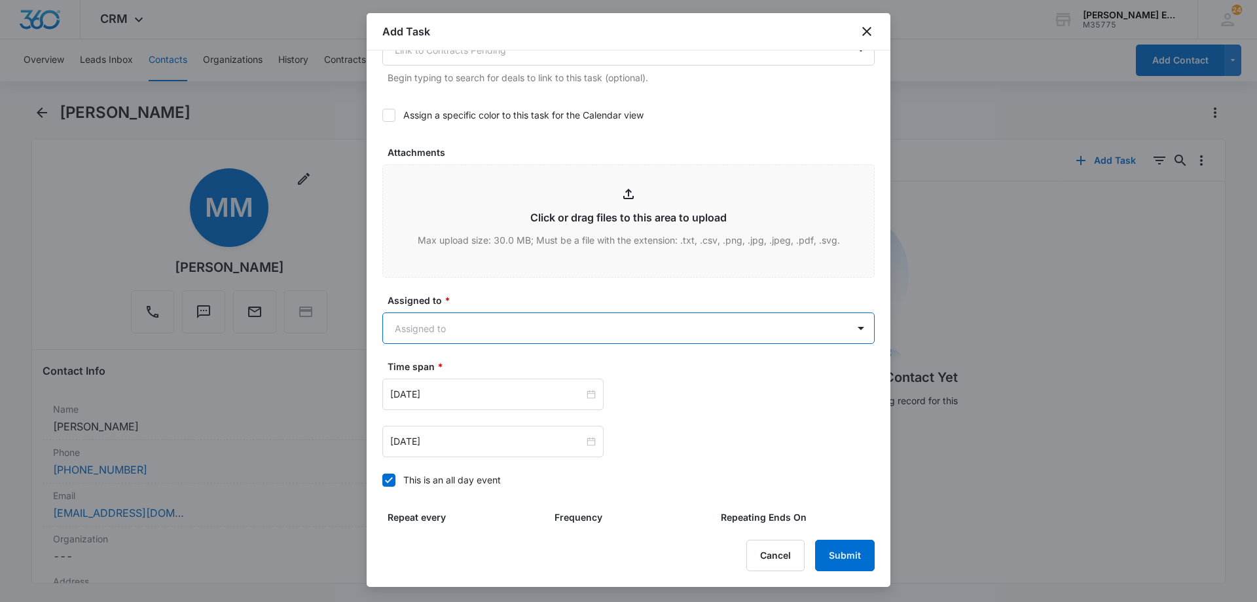
click at [572, 332] on body "CRM Apps Reputation Websites Forms CRM Email Social Shop Payments POS Content A…" at bounding box center [628, 301] width 1257 height 602
click at [515, 326] on body "CRM Apps Reputation Websites Forms CRM Email Social Shop Payments POS Content A…" at bounding box center [628, 301] width 1257 height 602
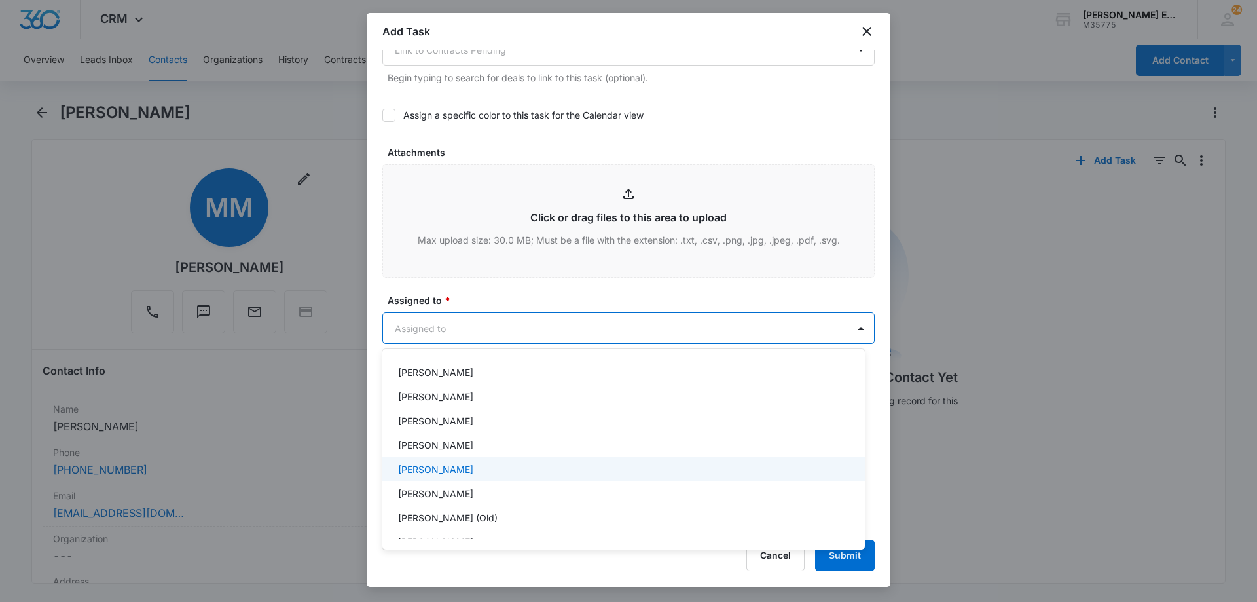
scroll to position [196, 0]
click at [449, 471] on p "[PERSON_NAME]" at bounding box center [435, 469] width 75 height 14
click at [504, 321] on div at bounding box center [628, 301] width 1257 height 602
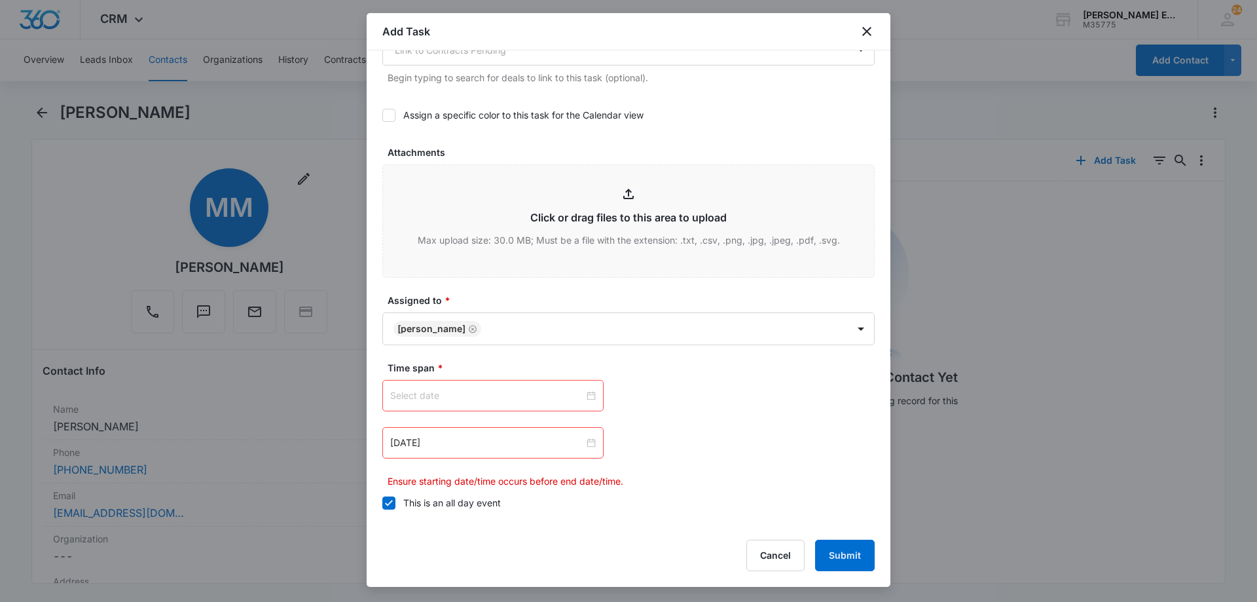
click at [543, 395] on input at bounding box center [487, 395] width 194 height 14
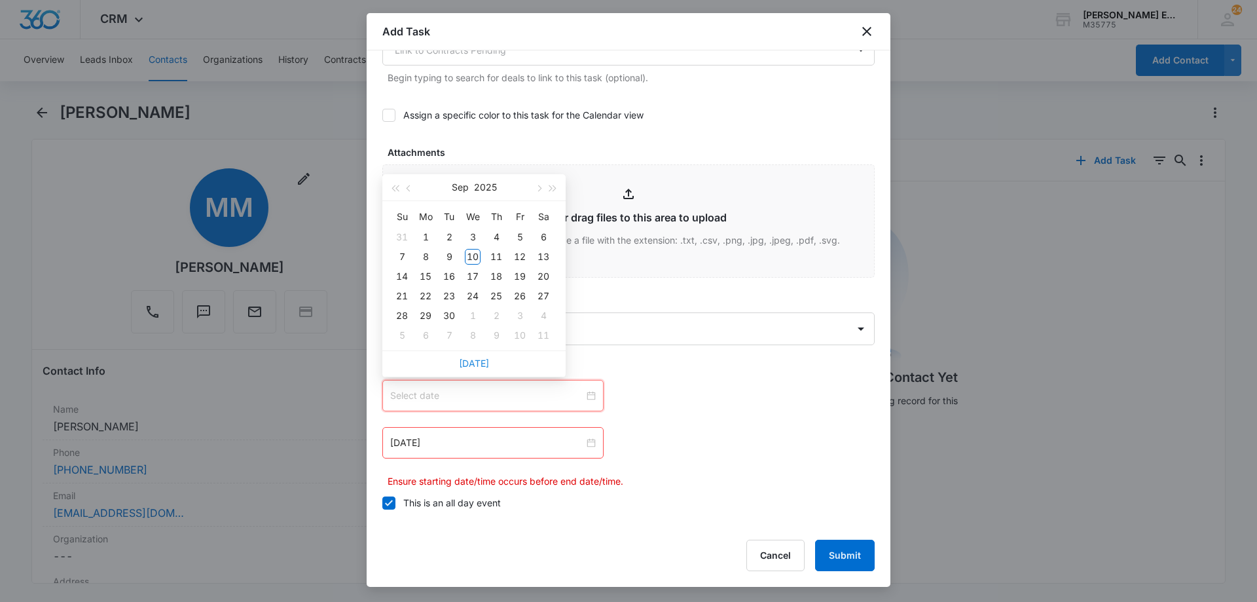
click at [474, 358] on link "[DATE]" at bounding box center [474, 363] width 30 height 11
type input "[DATE]"
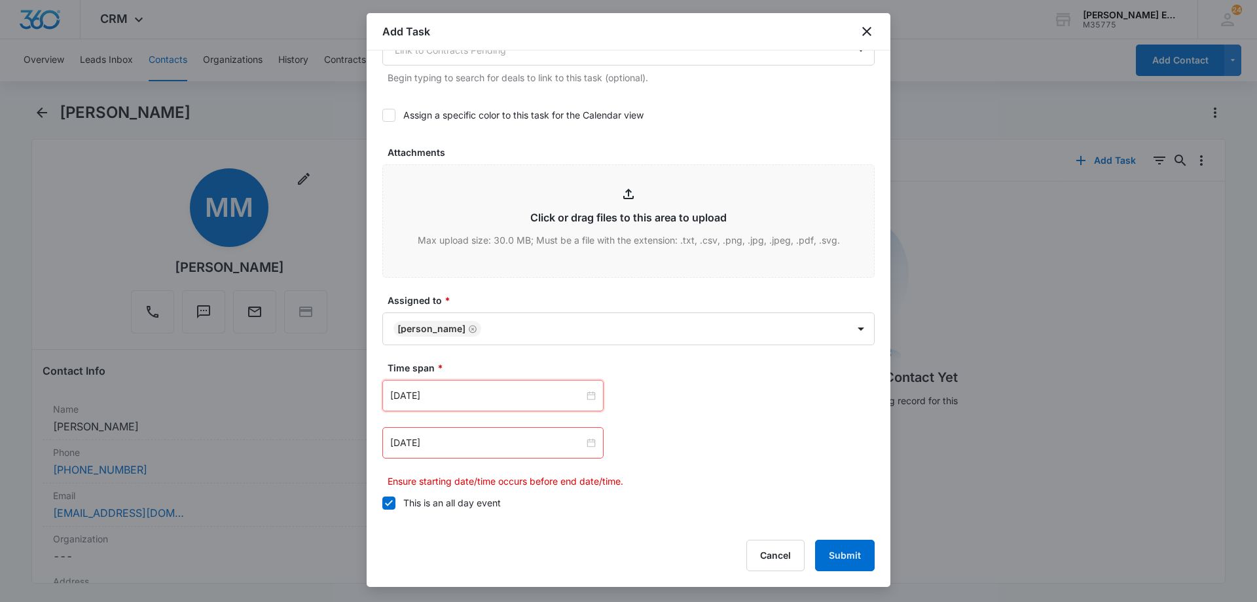
click at [593, 443] on div "[DATE]" at bounding box center [492, 442] width 221 height 31
click at [484, 434] on div at bounding box center [492, 442] width 221 height 31
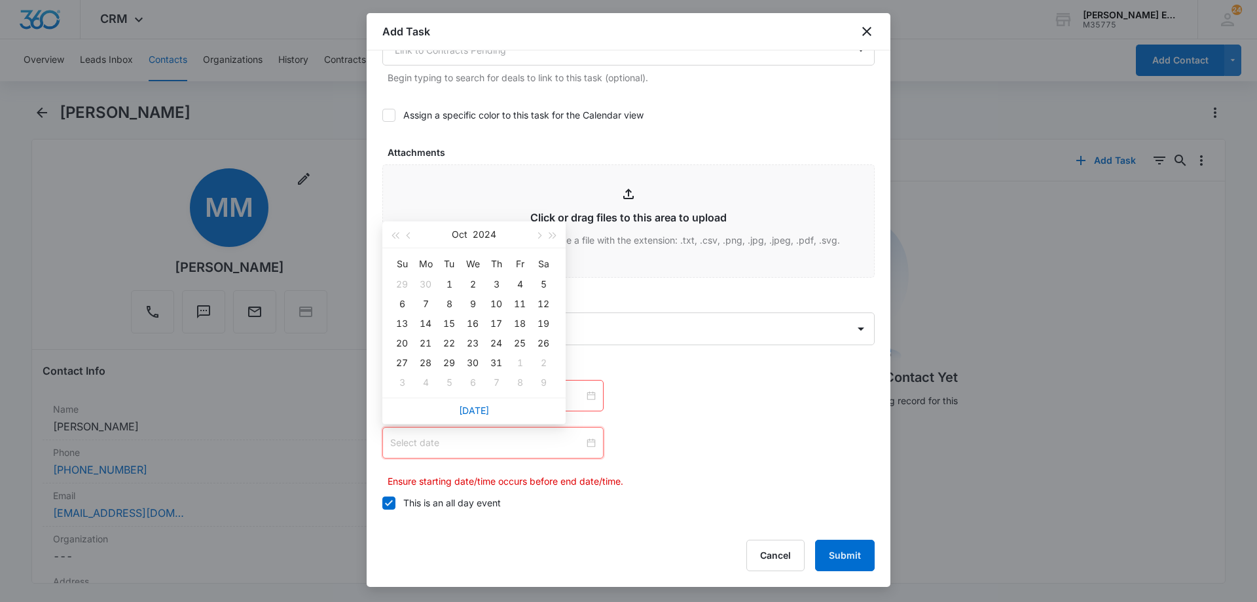
click at [489, 404] on div "[DATE]" at bounding box center [473, 410] width 183 height 26
click at [476, 413] on link "[DATE]" at bounding box center [474, 410] width 30 height 11
type input "[DATE]"
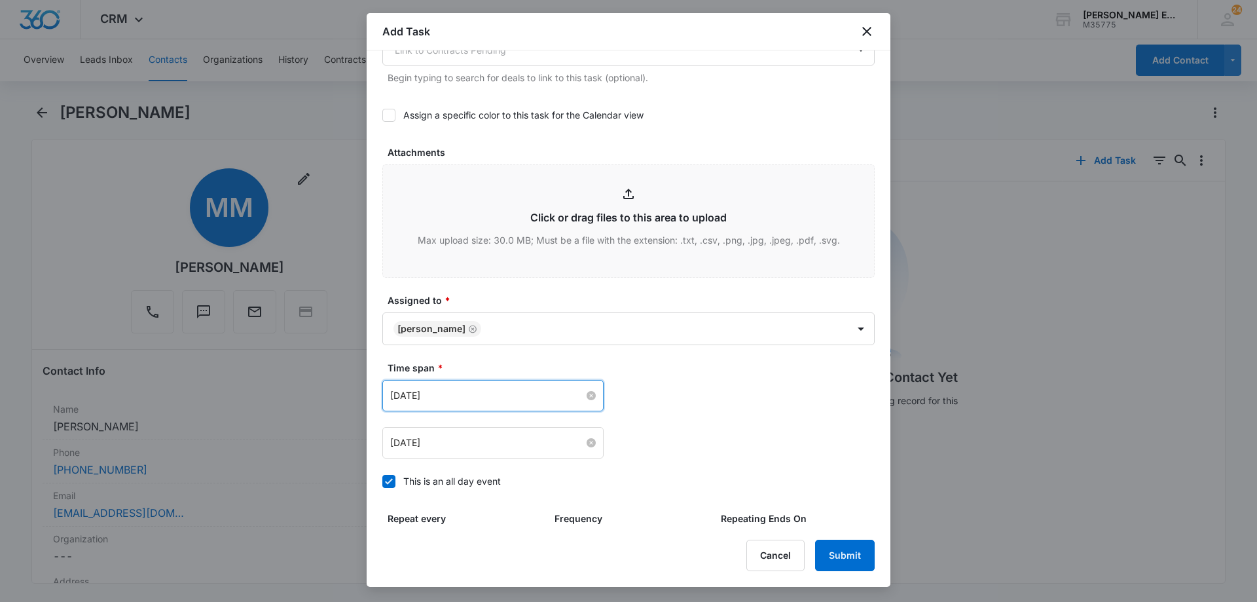
click at [524, 398] on input "[DATE]" at bounding box center [487, 395] width 194 height 14
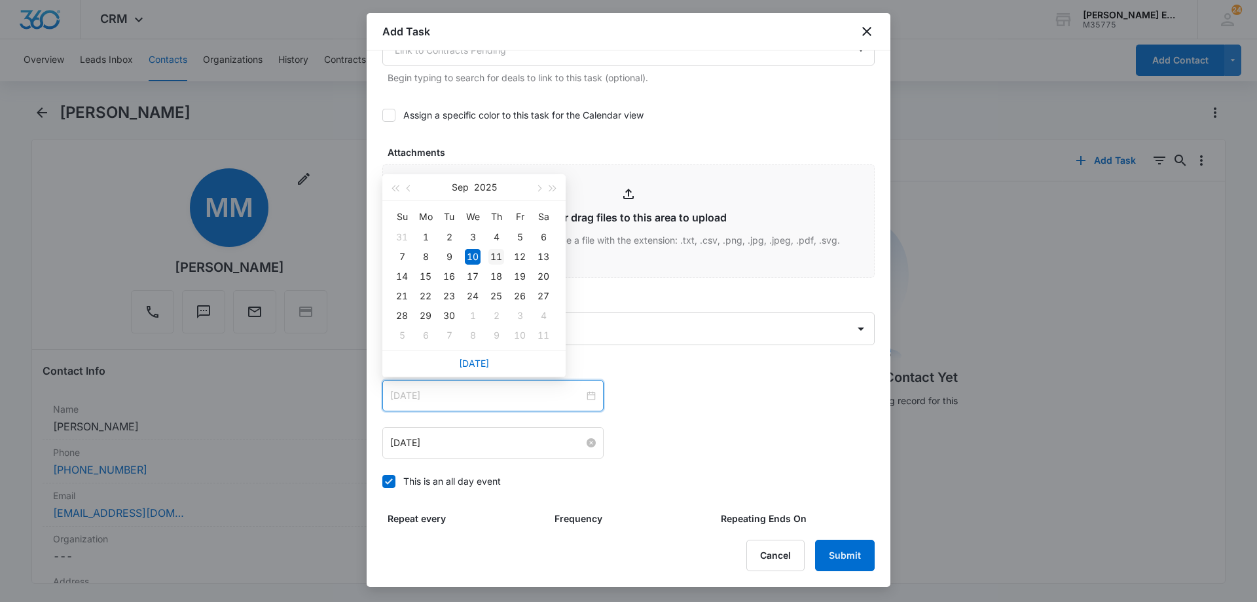
type input "[DATE]"
click at [498, 255] on div "11" at bounding box center [496, 257] width 16 height 16
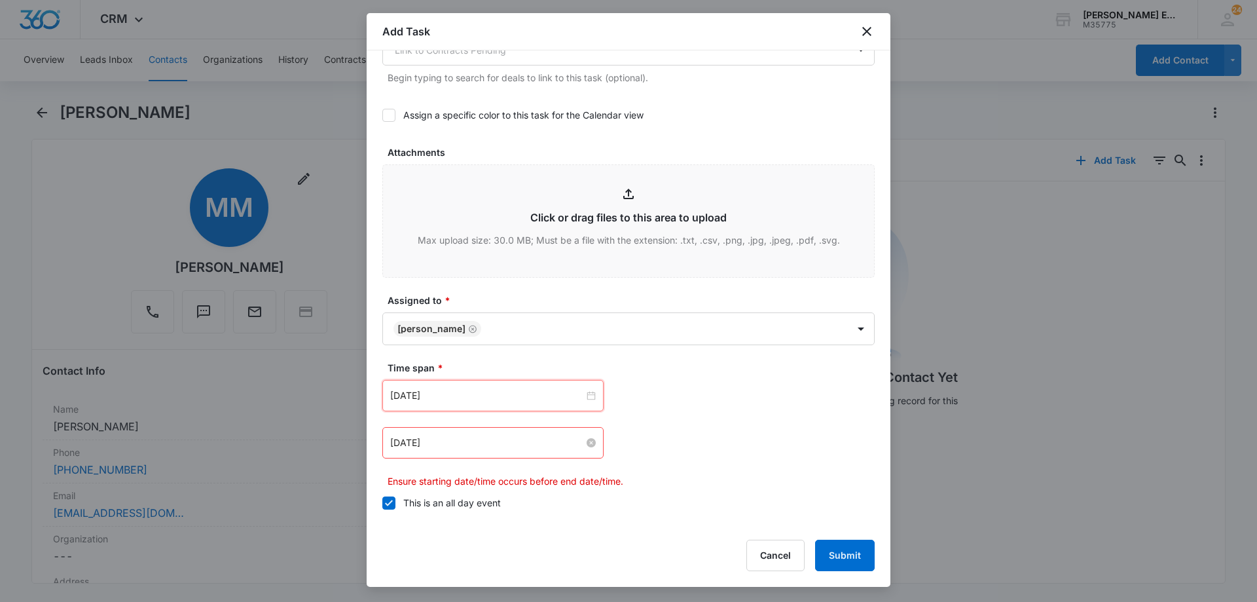
click at [515, 452] on div "[DATE]" at bounding box center [492, 442] width 221 height 31
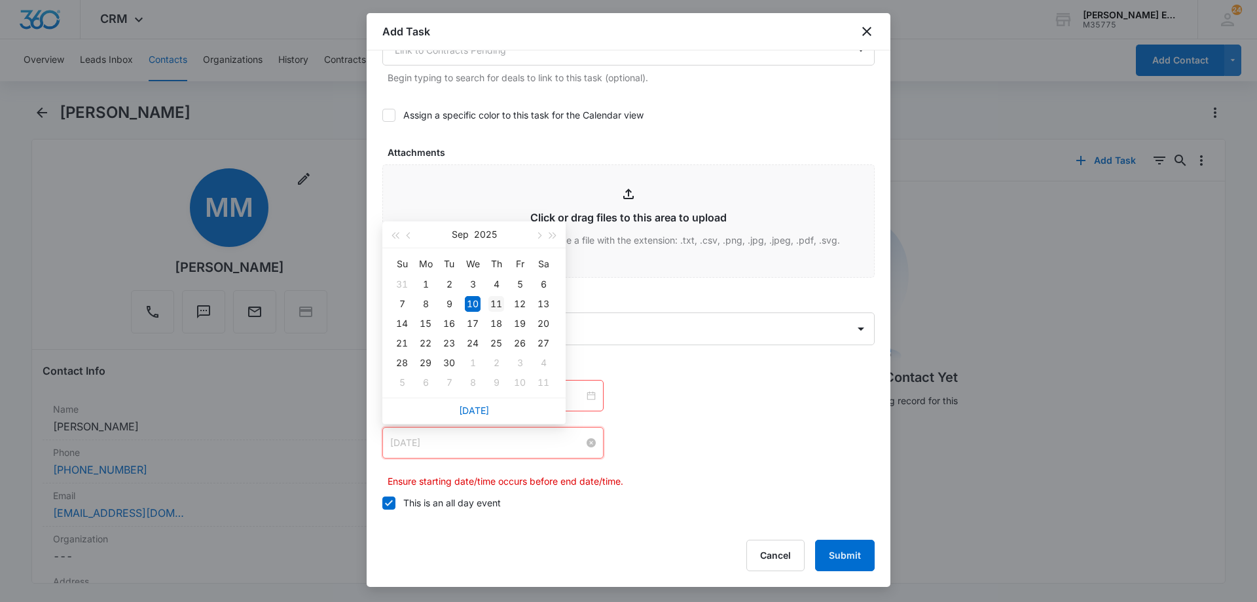
type input "[DATE]"
click at [501, 301] on div "11" at bounding box center [496, 304] width 16 height 16
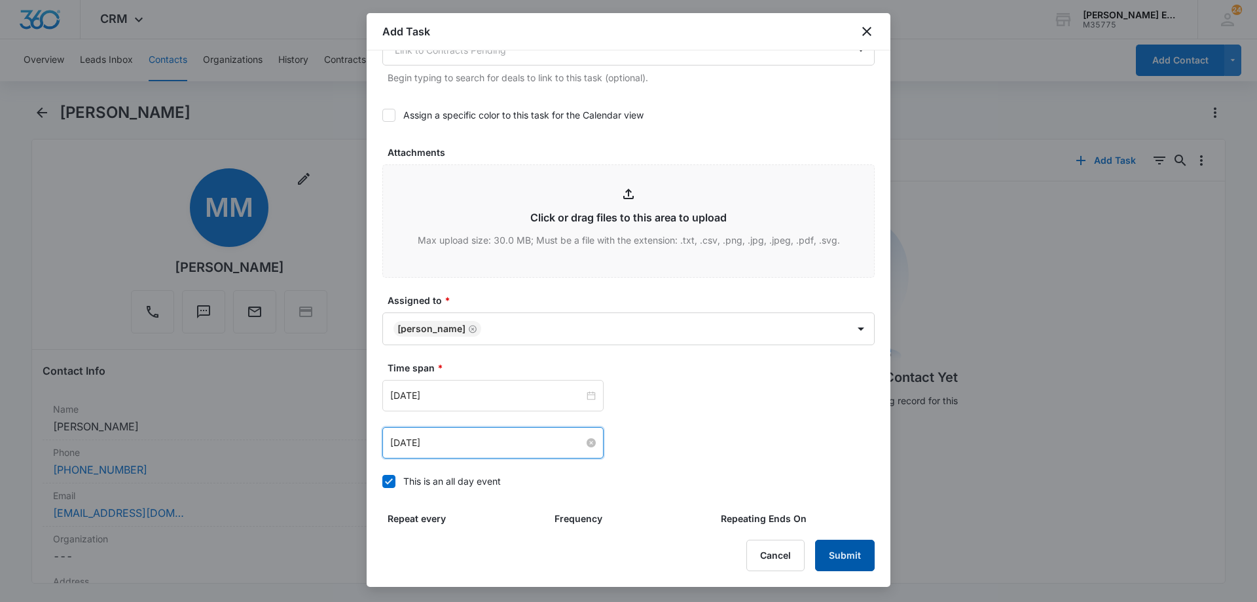
click at [830, 555] on button "Submit" at bounding box center [845, 555] width 60 height 31
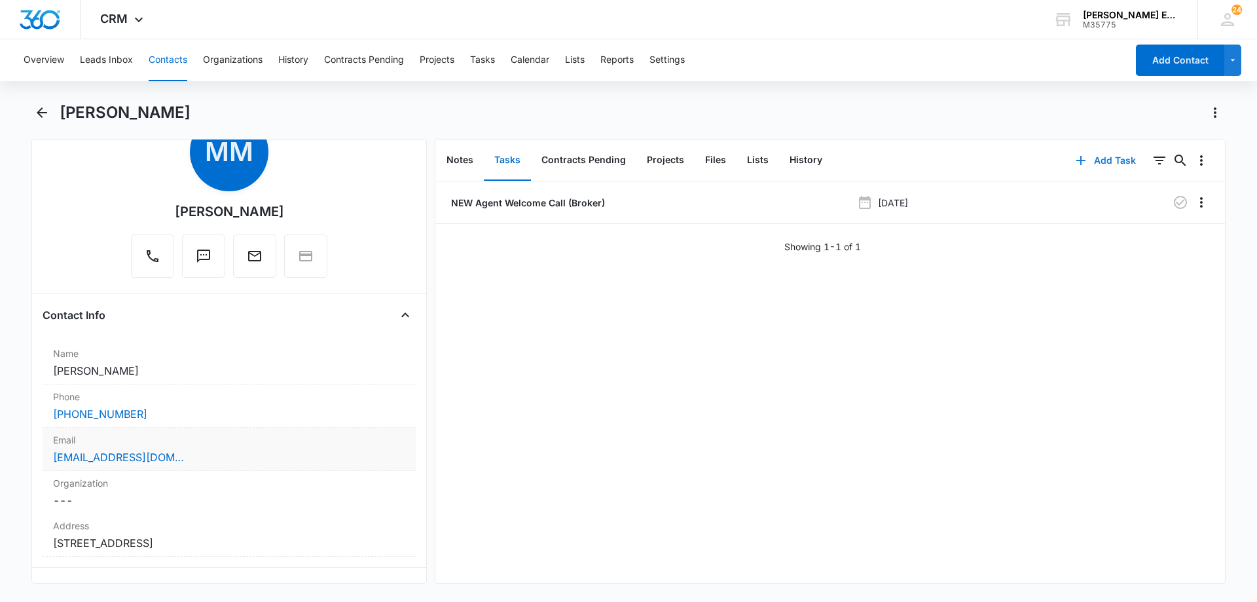
scroll to position [131, 0]
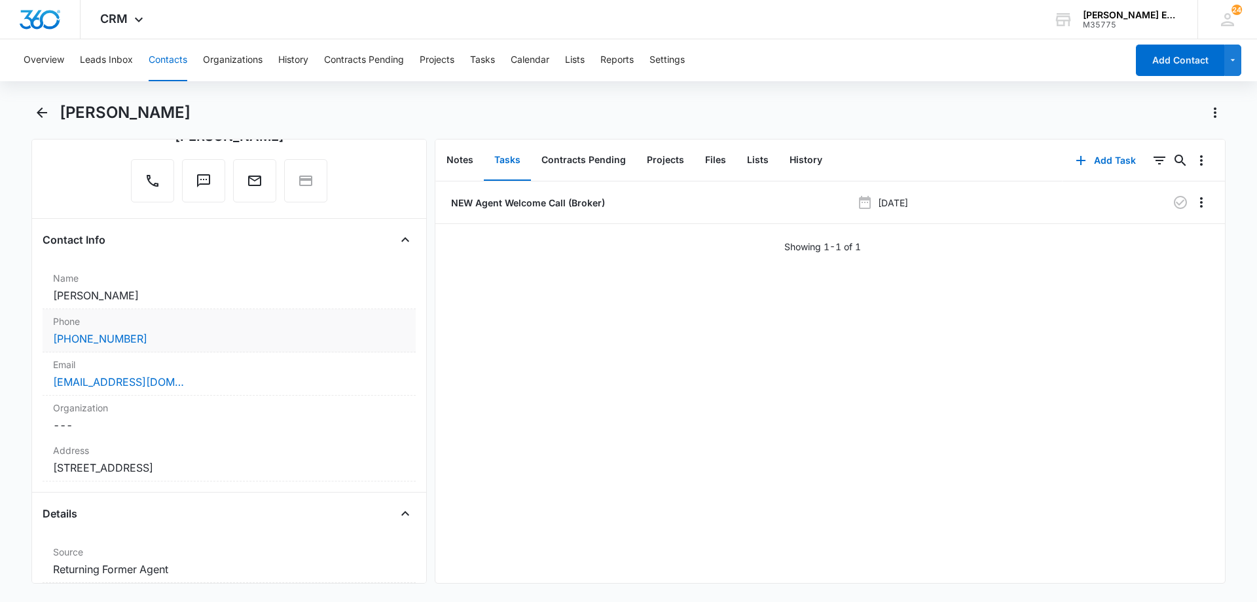
click at [206, 331] on div "[PHONE_NUMBER]" at bounding box center [229, 339] width 352 height 16
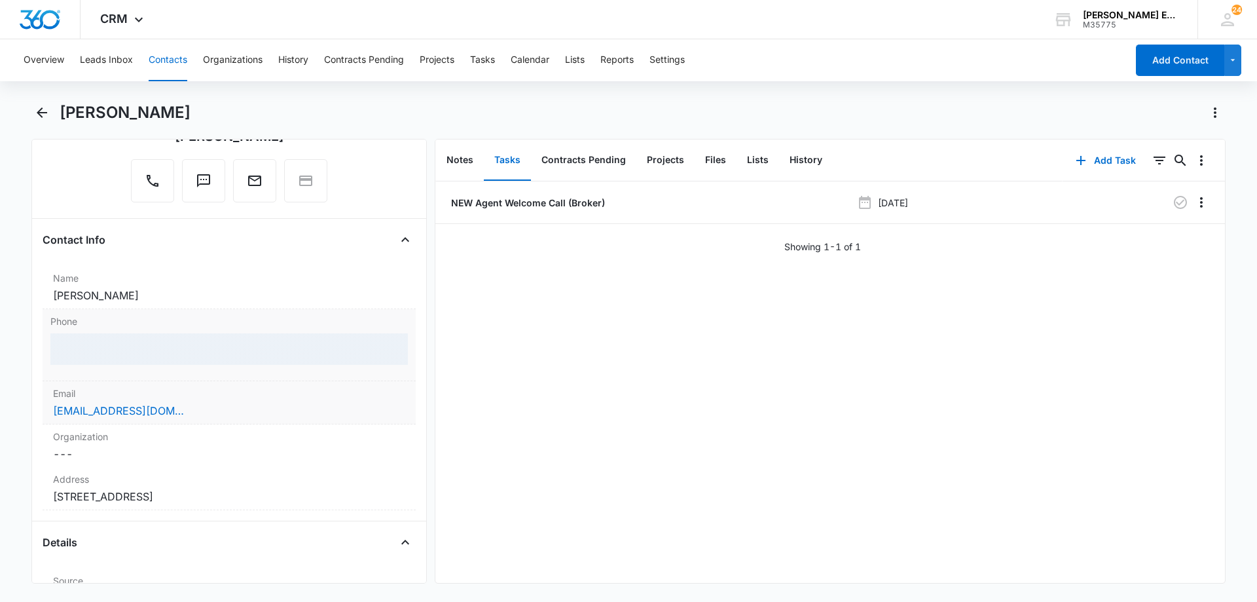
click at [212, 411] on div "[EMAIL_ADDRESS][DOMAIN_NAME]" at bounding box center [229, 411] width 352 height 16
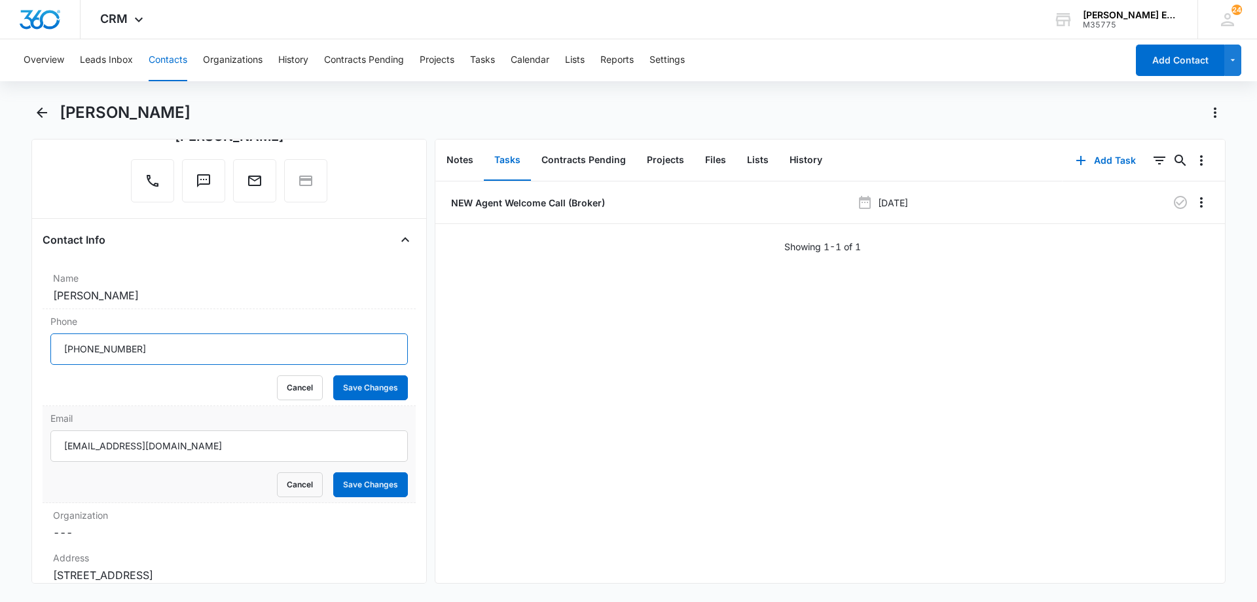
drag, startPoint x: 144, startPoint y: 352, endPoint x: 8, endPoint y: 357, distance: 136.3
click at [8, 357] on main "[PERSON_NAME] Remove MM [PERSON_NAME] Contact Info Name Cancel Save Changes [PE…" at bounding box center [628, 350] width 1257 height 497
drag, startPoint x: 288, startPoint y: 386, endPoint x: 297, endPoint y: 386, distance: 9.2
click at [289, 386] on button "Cancel" at bounding box center [300, 387] width 46 height 25
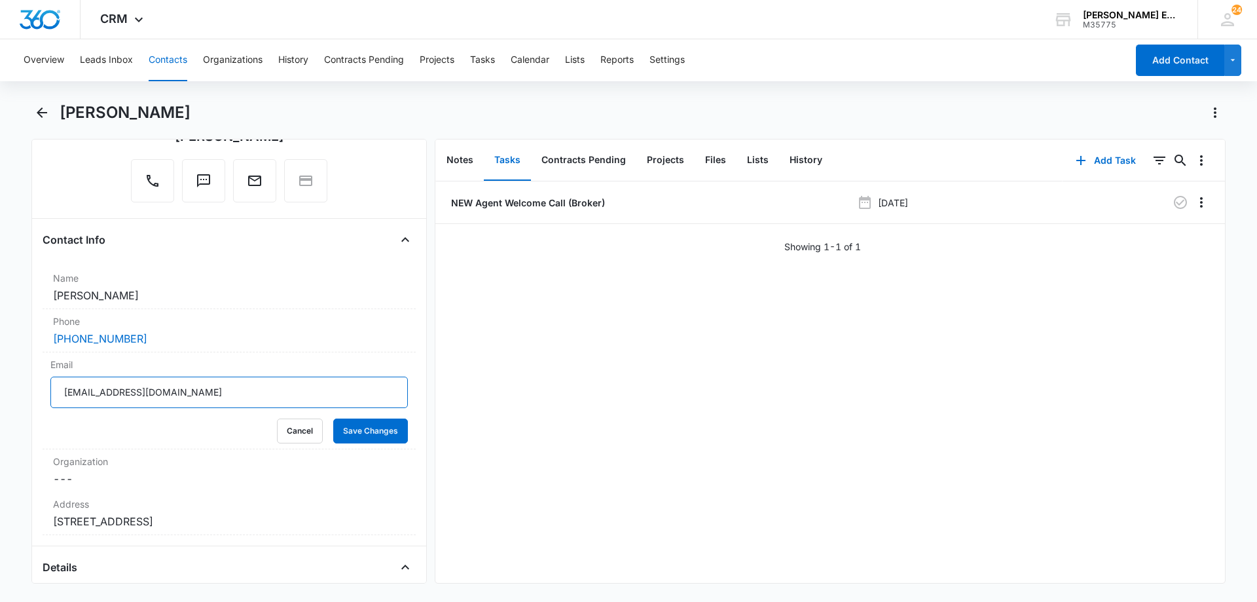
drag, startPoint x: 167, startPoint y: 394, endPoint x: 18, endPoint y: 401, distance: 148.8
click at [18, 401] on main "[PERSON_NAME] Remove MM [PERSON_NAME] Contact Info Name Cancel Save Changes [PE…" at bounding box center [628, 350] width 1257 height 497
click at [283, 437] on button "Cancel" at bounding box center [300, 430] width 46 height 25
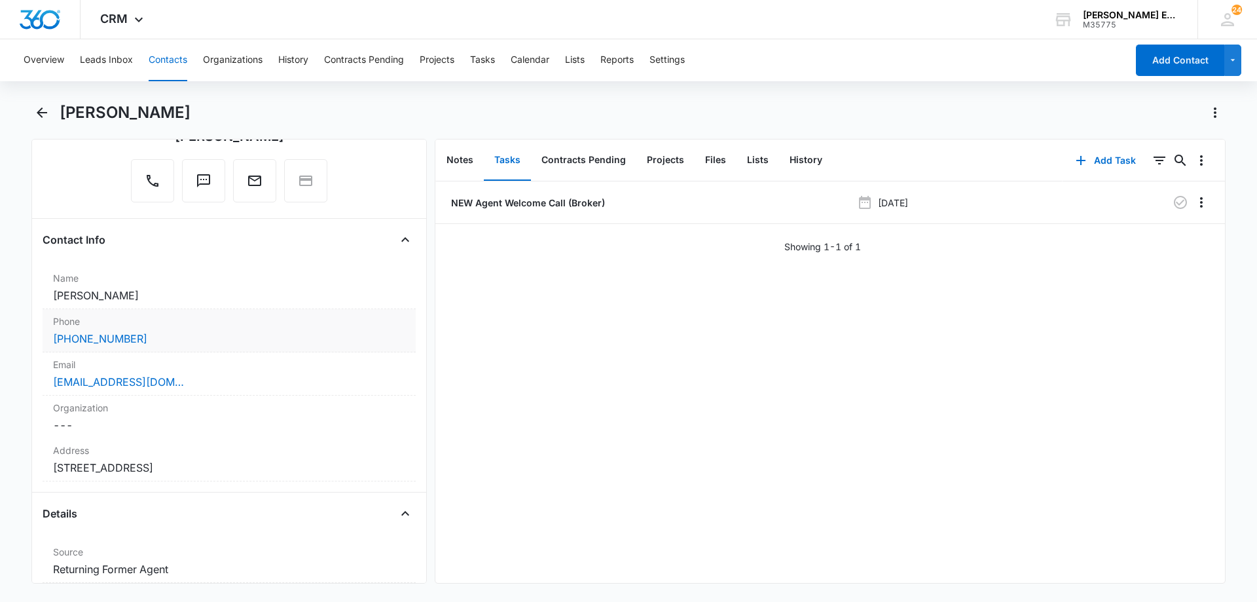
click at [173, 336] on div "[PHONE_NUMBER]" at bounding box center [229, 339] width 352 height 16
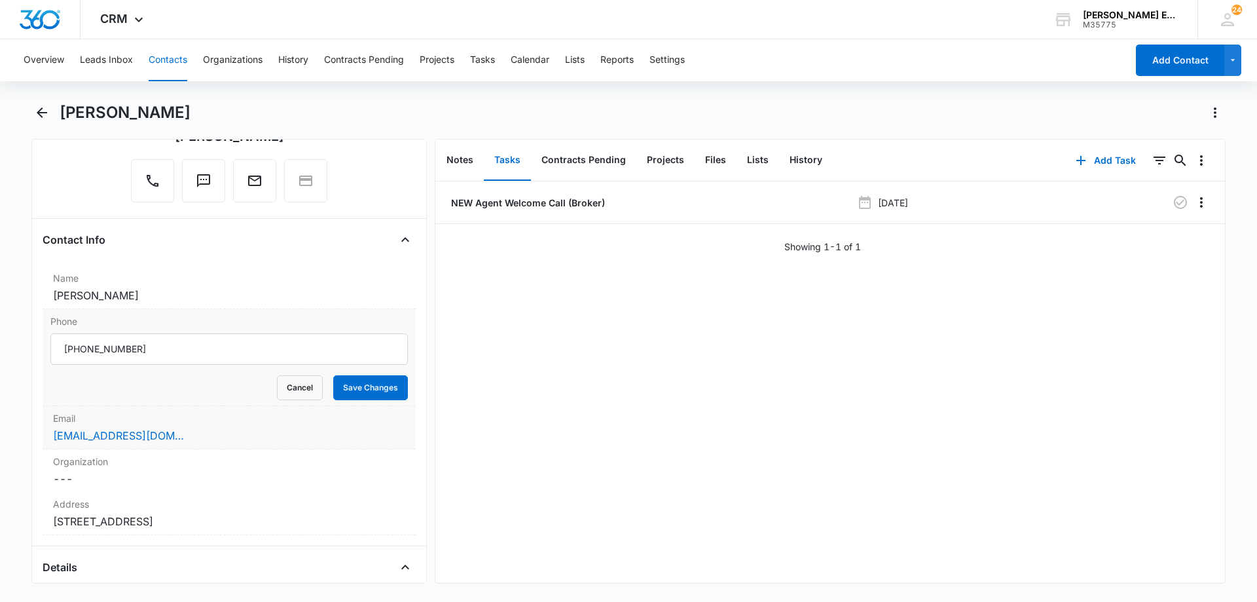
click at [181, 426] on div "Email Cancel Save Changes [EMAIL_ADDRESS][DOMAIN_NAME]" at bounding box center [229, 427] width 373 height 43
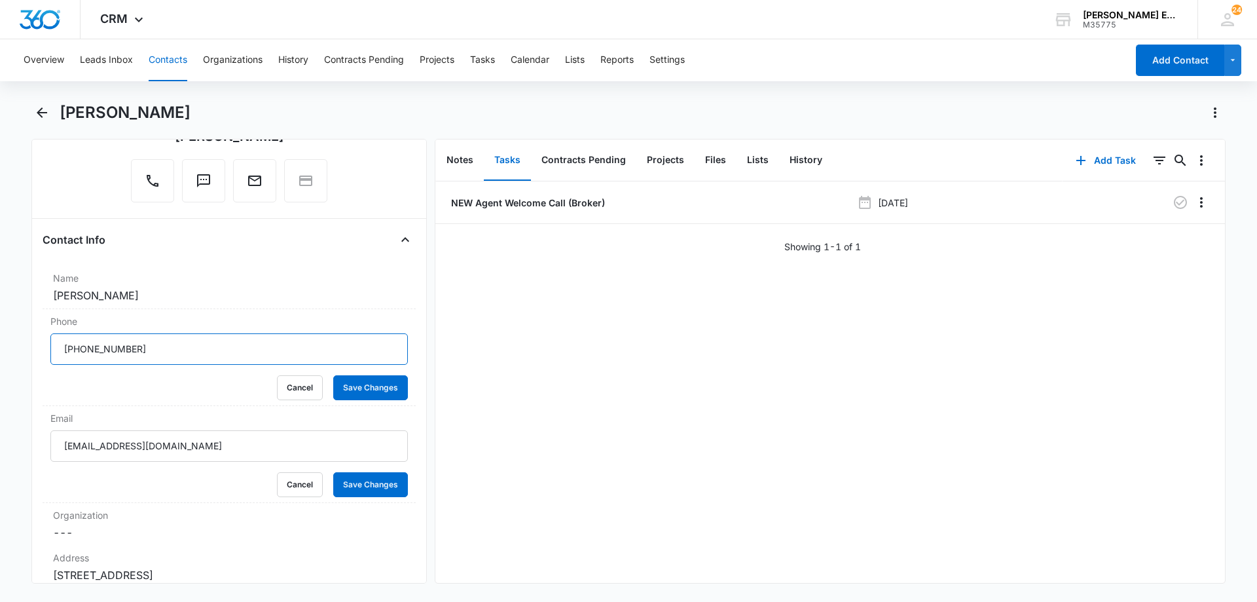
drag, startPoint x: 141, startPoint y: 349, endPoint x: 41, endPoint y: 358, distance: 101.3
click at [41, 358] on div "Remove MM [PERSON_NAME] Contact Info Name Cancel Save Changes [PERSON_NAME] Pho…" at bounding box center [228, 361] width 395 height 445
drag, startPoint x: 166, startPoint y: 448, endPoint x: 41, endPoint y: 450, distance: 124.4
click at [41, 450] on div "Remove MM [PERSON_NAME] Contact Info Name Cancel Save Changes [PERSON_NAME] Pho…" at bounding box center [228, 361] width 395 height 445
click at [287, 391] on button "Cancel" at bounding box center [300, 387] width 46 height 25
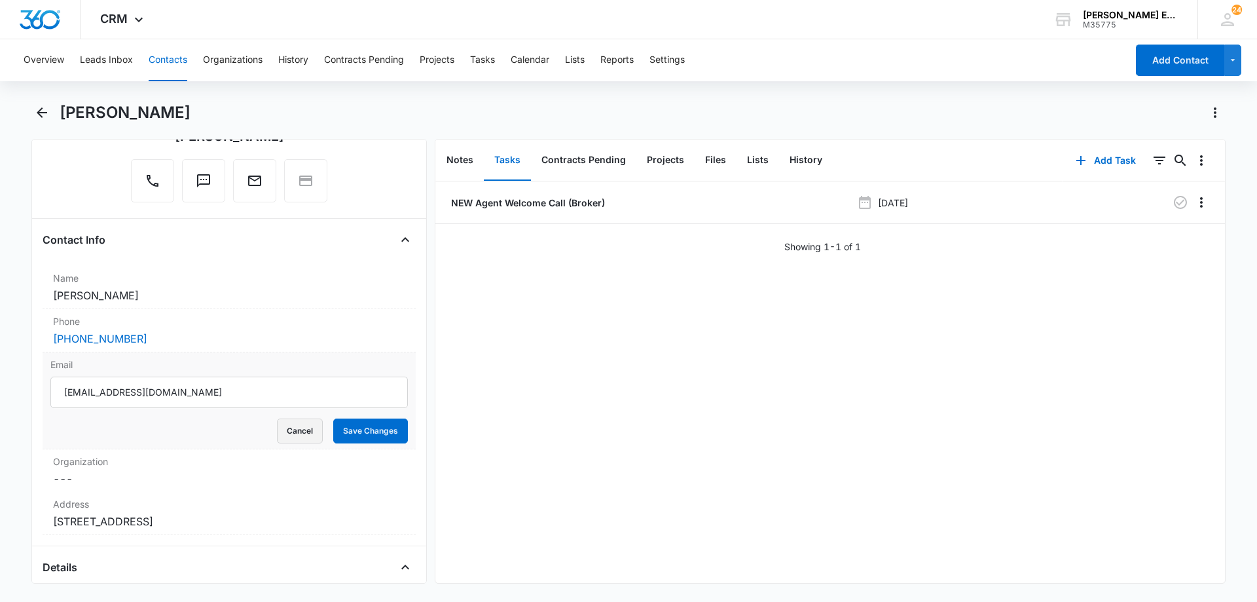
click at [280, 437] on button "Cancel" at bounding box center [300, 430] width 46 height 25
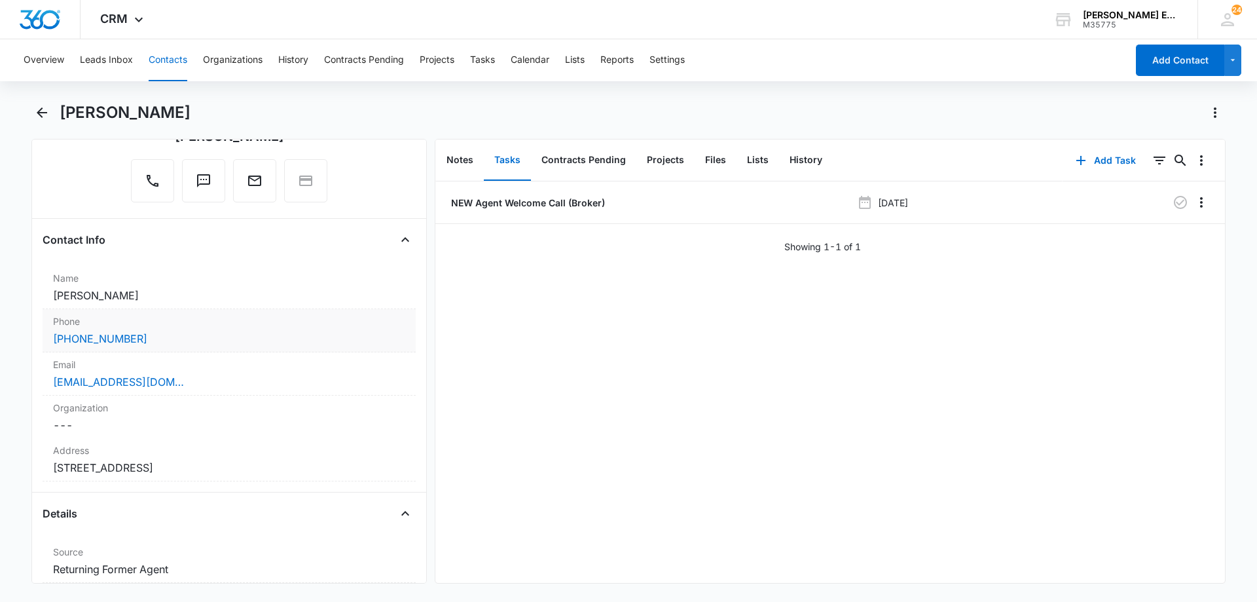
click at [150, 342] on div "[PHONE_NUMBER]" at bounding box center [229, 339] width 352 height 16
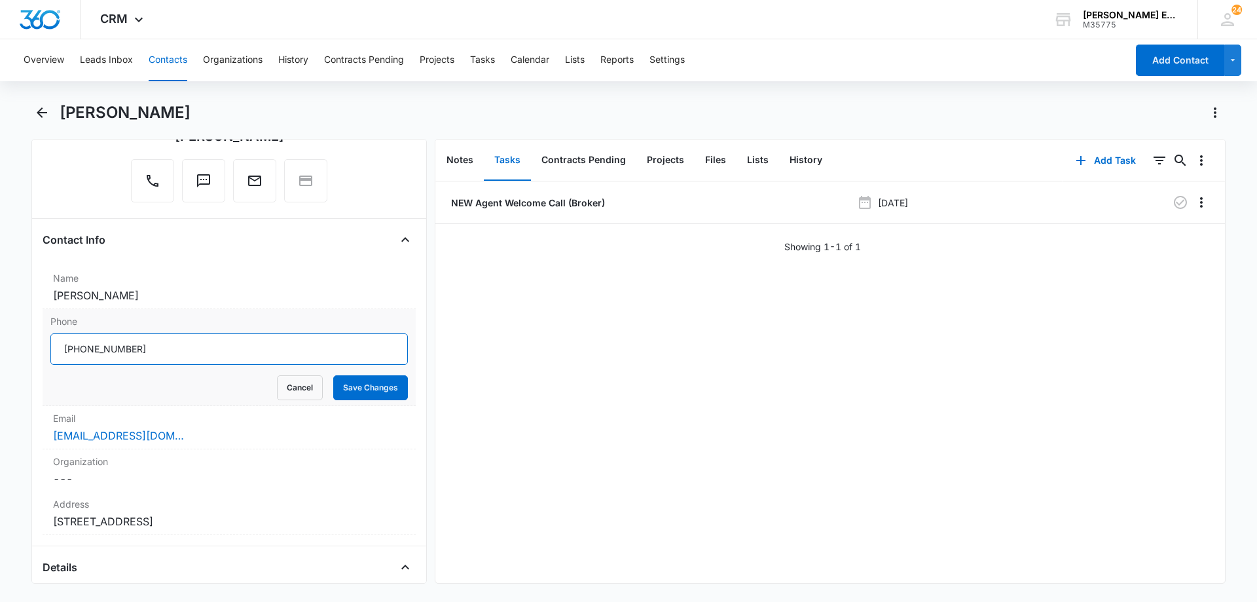
drag, startPoint x: 134, startPoint y: 350, endPoint x: 65, endPoint y: 365, distance: 71.2
click at [1, 367] on main "[PERSON_NAME] Remove MM [PERSON_NAME] Contact Info Name Cancel Save Changes [PE…" at bounding box center [628, 350] width 1257 height 497
click at [170, 428] on div "[EMAIL_ADDRESS][DOMAIN_NAME]" at bounding box center [229, 436] width 352 height 16
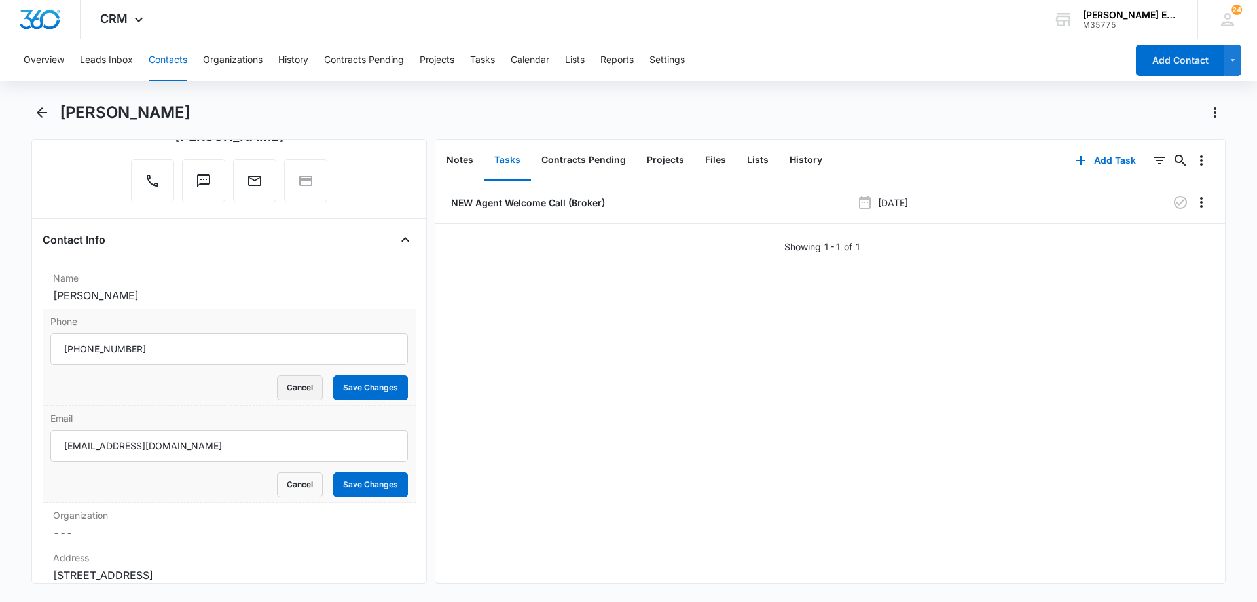
click at [293, 381] on button "Cancel" at bounding box center [300, 387] width 46 height 25
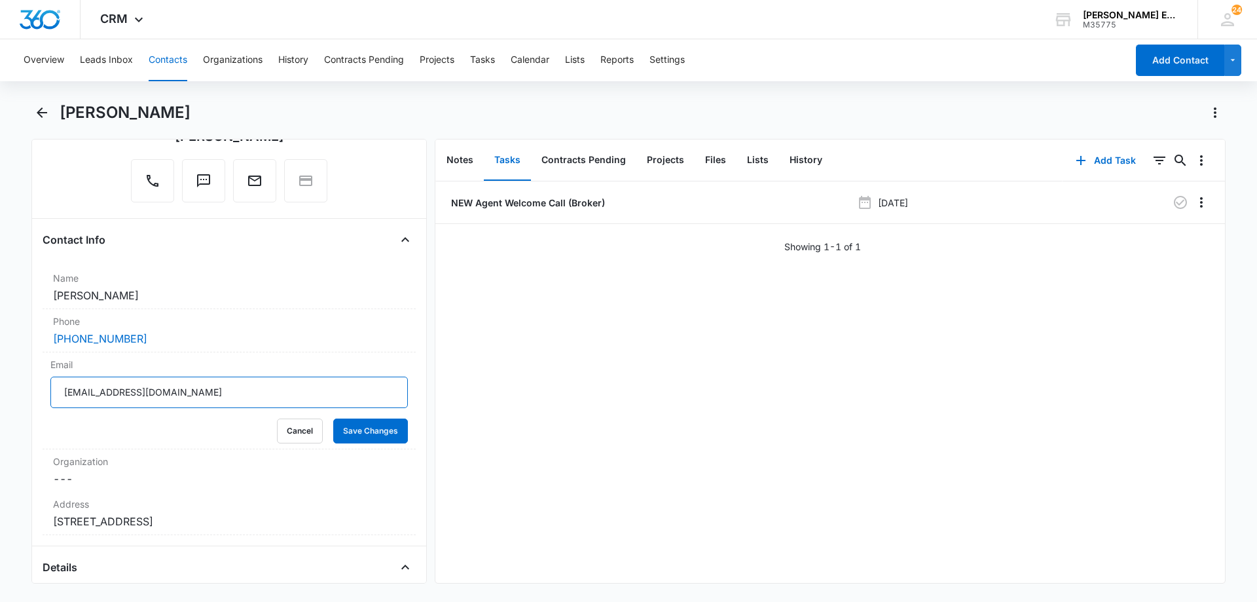
drag, startPoint x: 167, startPoint y: 395, endPoint x: 32, endPoint y: 395, distance: 134.9
click at [34, 394] on div "Remove MM [PERSON_NAME] Contact Info Name Cancel Save Changes [PERSON_NAME] Pho…" at bounding box center [228, 361] width 395 height 445
click at [287, 437] on button "Cancel" at bounding box center [300, 430] width 46 height 25
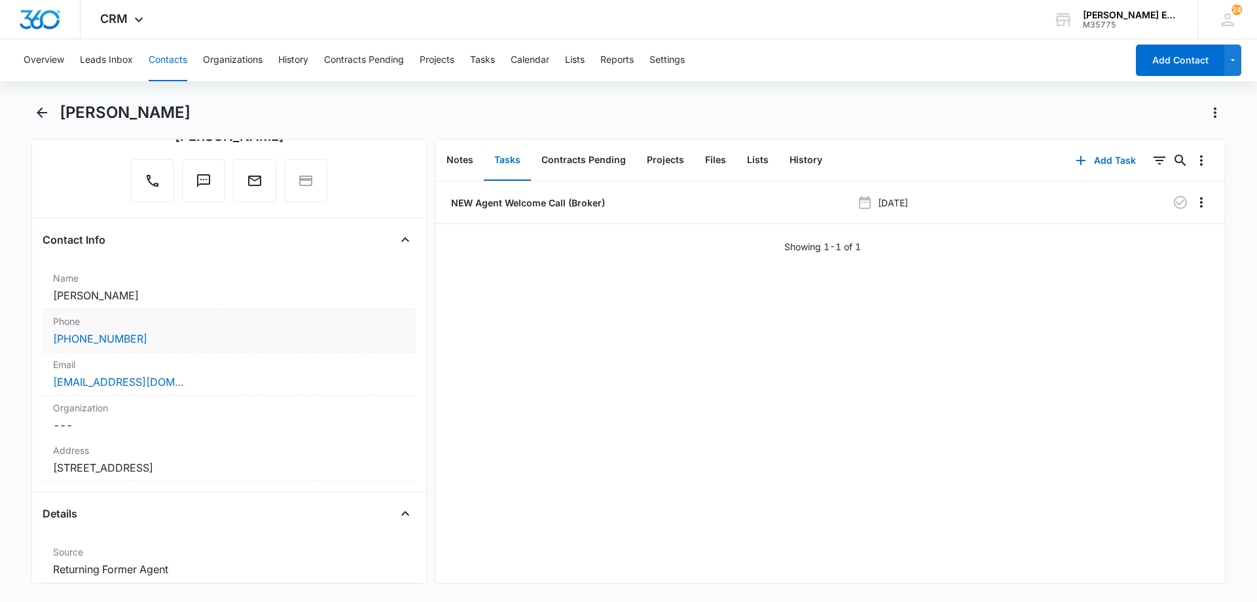
click at [149, 344] on div "[PHONE_NUMBER]" at bounding box center [229, 339] width 352 height 16
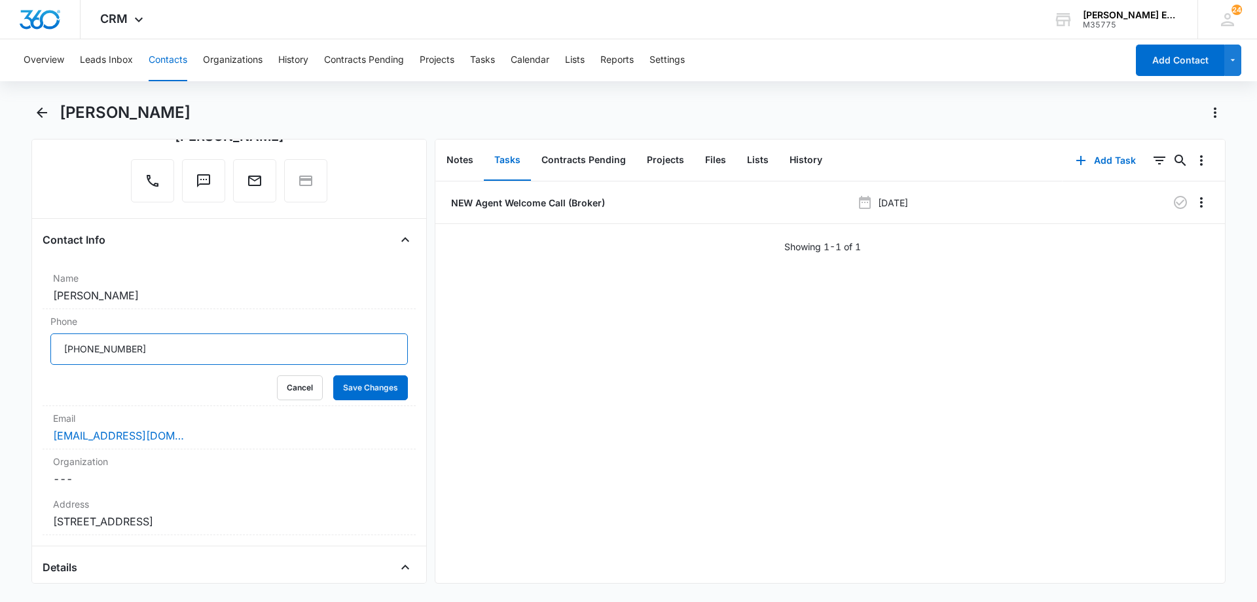
drag, startPoint x: 138, startPoint y: 353, endPoint x: 16, endPoint y: 357, distance: 121.9
click at [16, 357] on main "[PERSON_NAME] Remove MM [PERSON_NAME] Contact Info Name Cancel Save Changes [PE…" at bounding box center [628, 350] width 1257 height 497
click at [280, 387] on button "Cancel" at bounding box center [300, 387] width 46 height 25
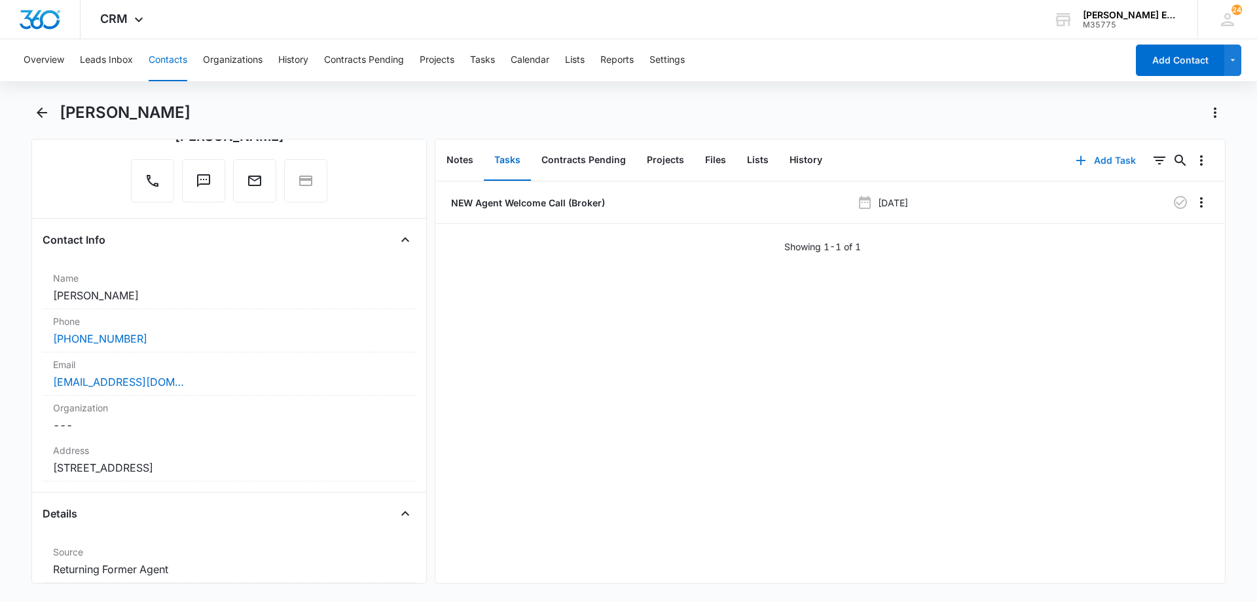
click at [1103, 158] on button "Add Task" at bounding box center [1106, 160] width 86 height 31
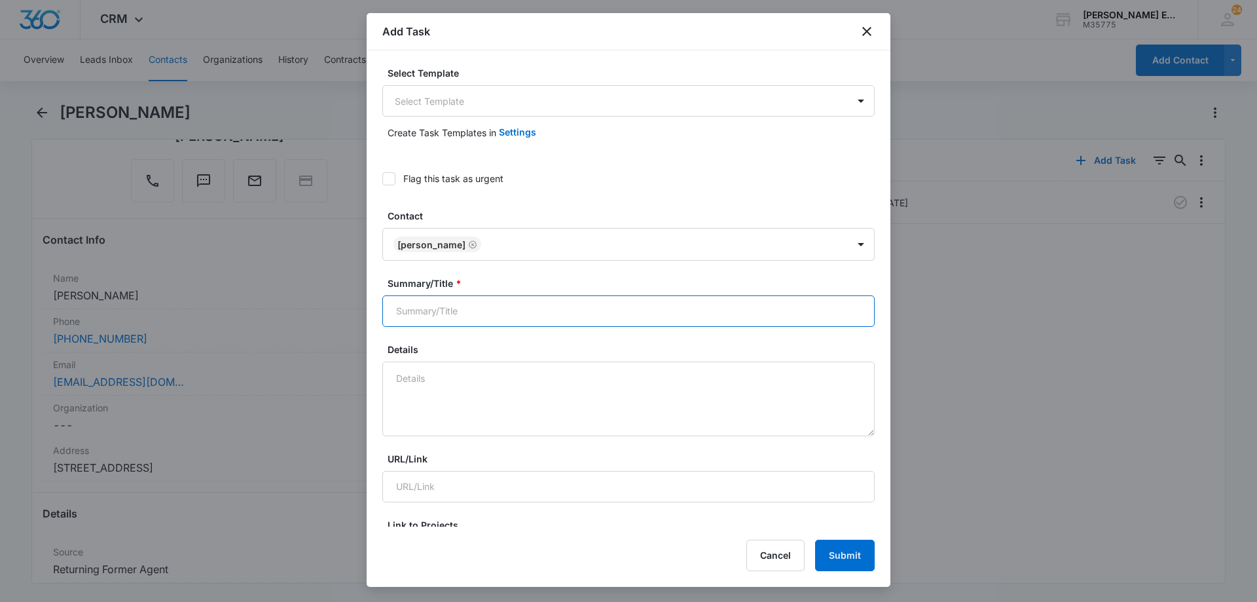
click at [491, 318] on input "Summary/Title *" at bounding box center [628, 310] width 492 height 31
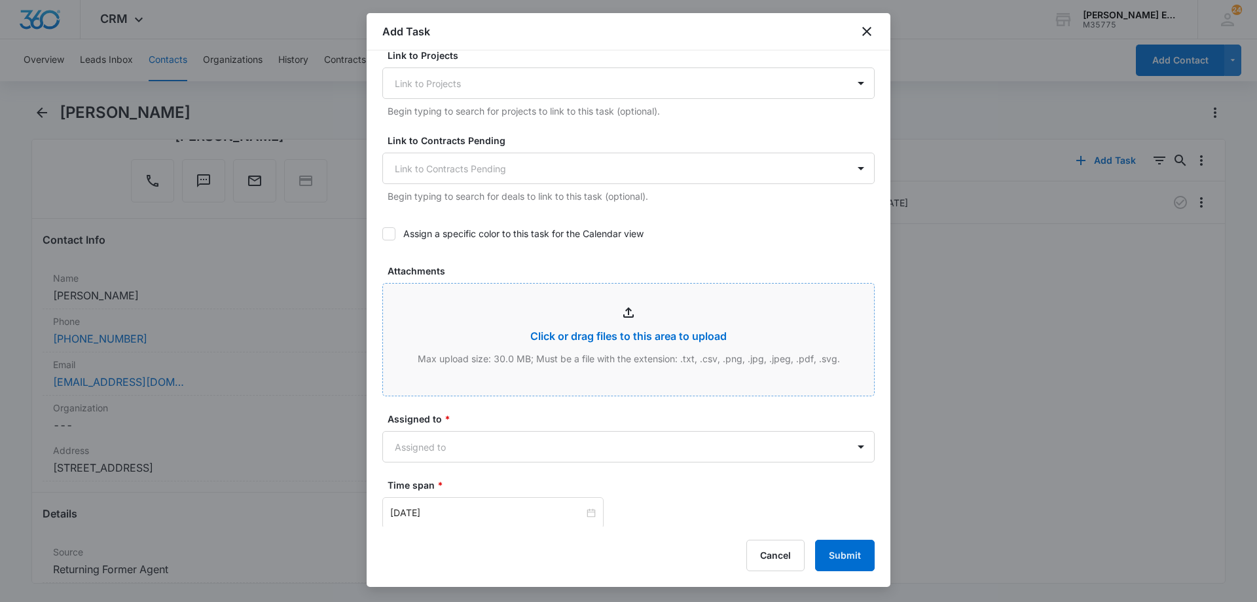
scroll to position [655, 0]
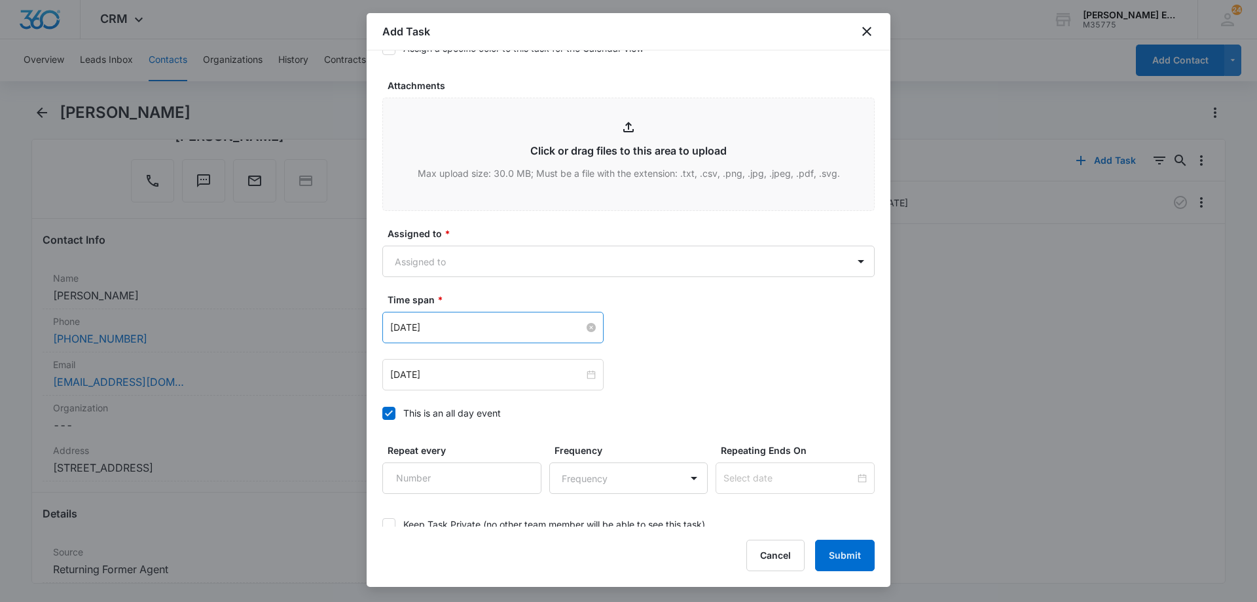
type input "New Agent Welcome Call (Corporate)"
click at [531, 328] on input "[DATE]" at bounding box center [487, 327] width 194 height 14
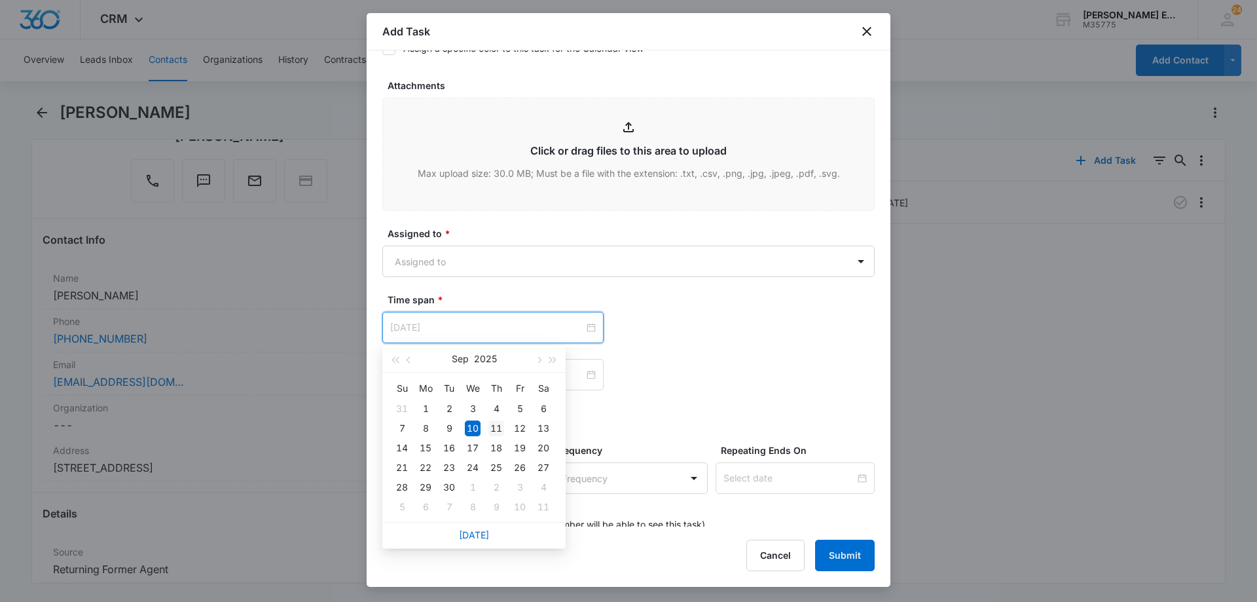
type input "[DATE]"
click at [492, 428] on div "11" at bounding box center [496, 428] width 16 height 16
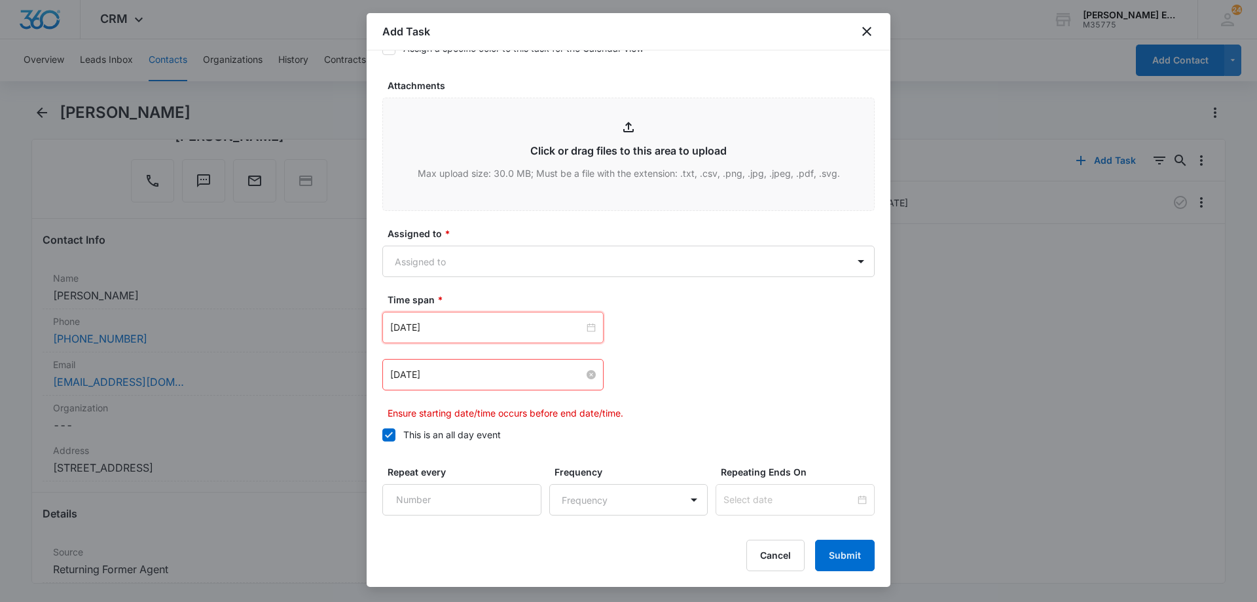
click at [506, 380] on input "[DATE]" at bounding box center [487, 374] width 194 height 14
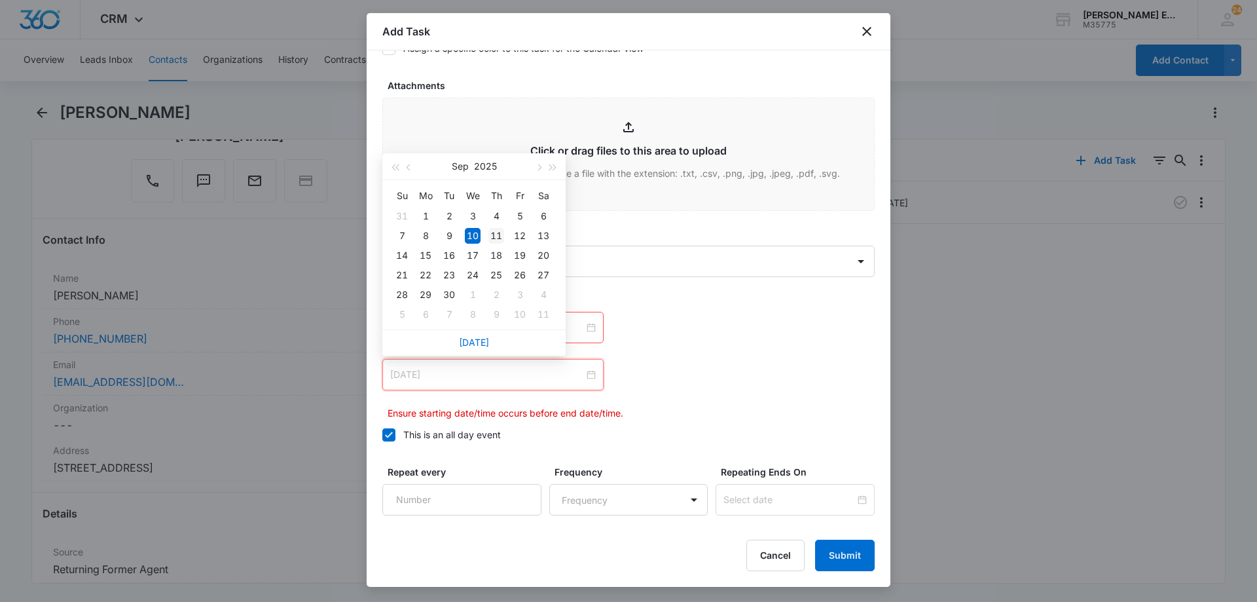
type input "[DATE]"
click at [496, 235] on div "11" at bounding box center [496, 236] width 16 height 16
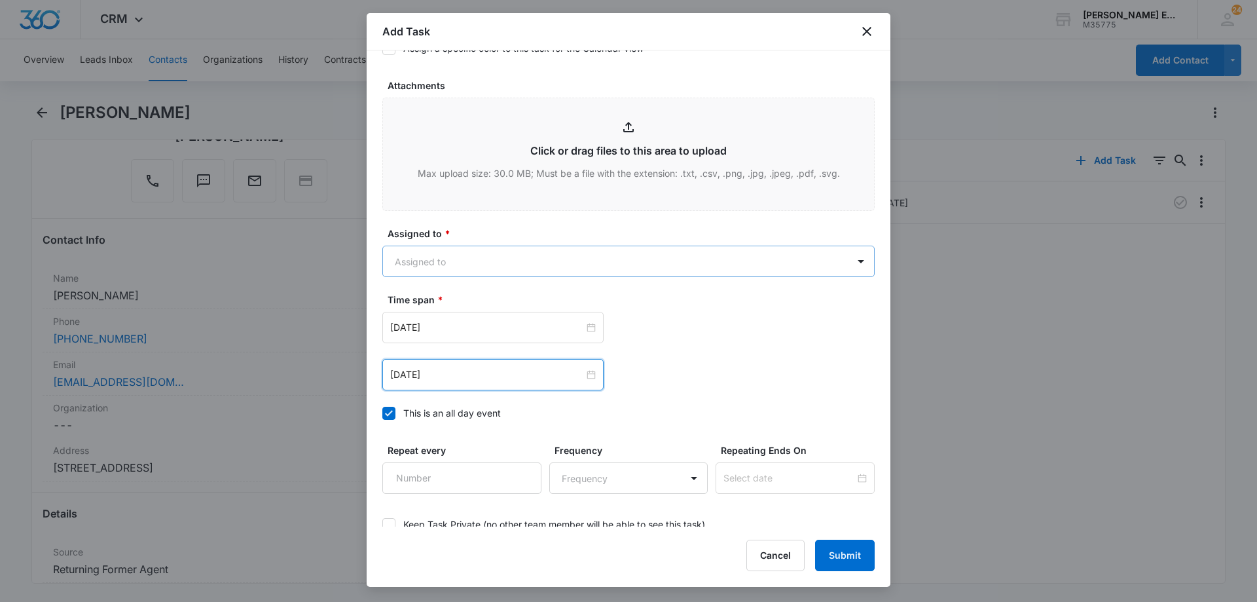
click at [742, 274] on body "CRM Apps Reputation Websites Forms CRM Email Social Shop Payments POS Content A…" at bounding box center [628, 301] width 1257 height 602
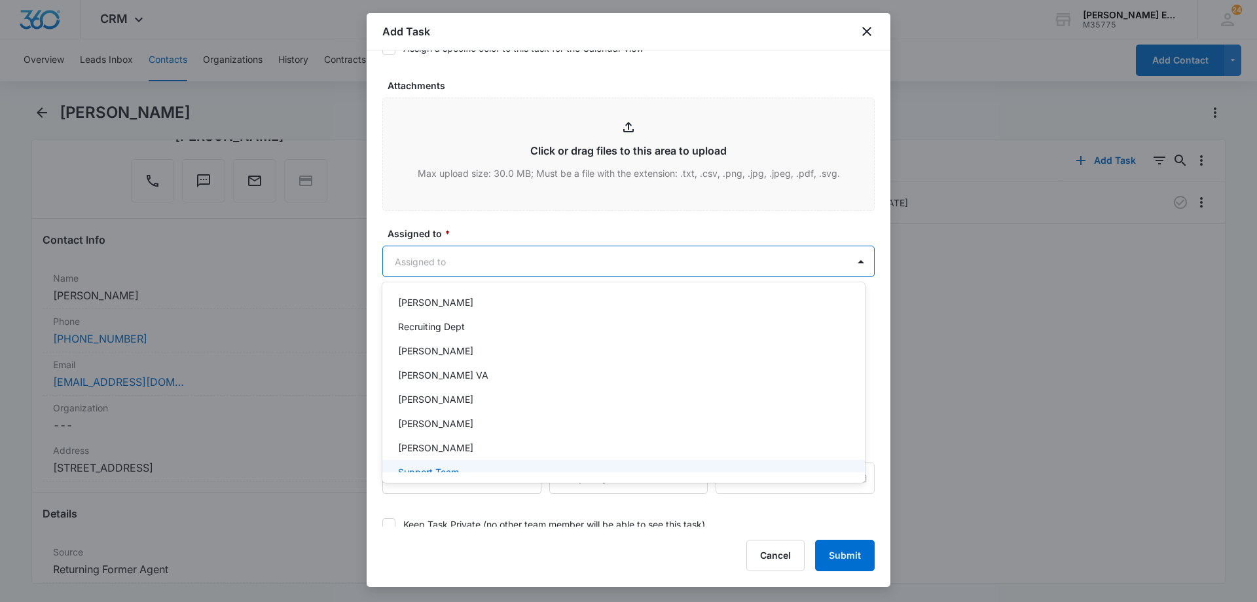
scroll to position [456, 0]
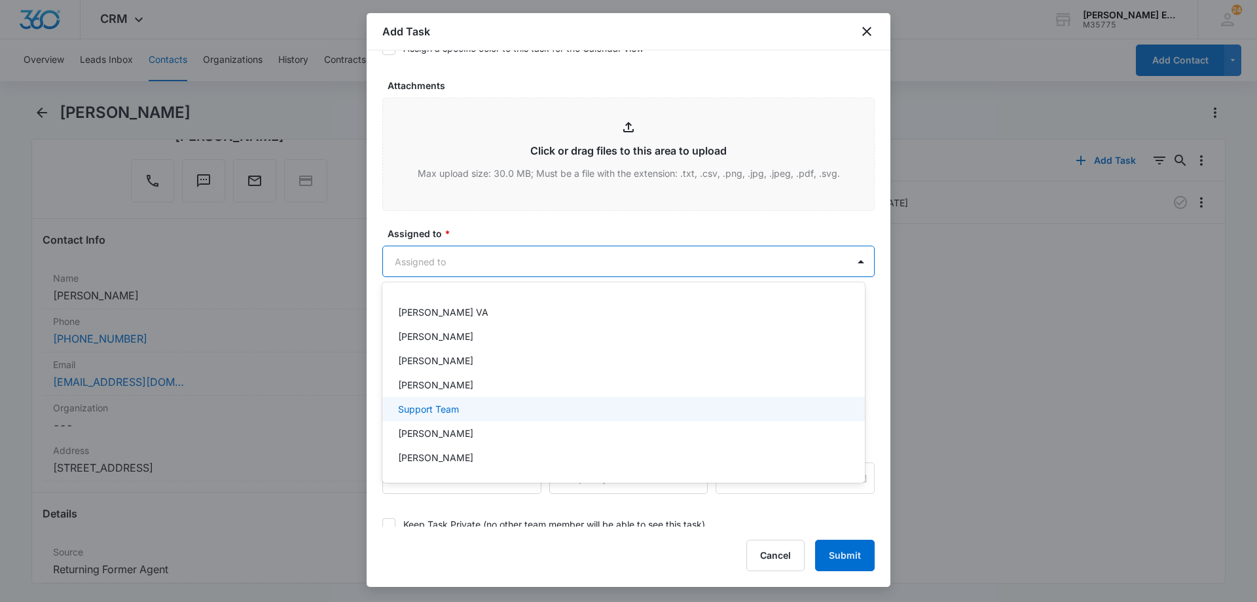
click at [429, 408] on p "Support Team" at bounding box center [428, 409] width 61 height 14
click at [608, 260] on div at bounding box center [628, 301] width 1257 height 602
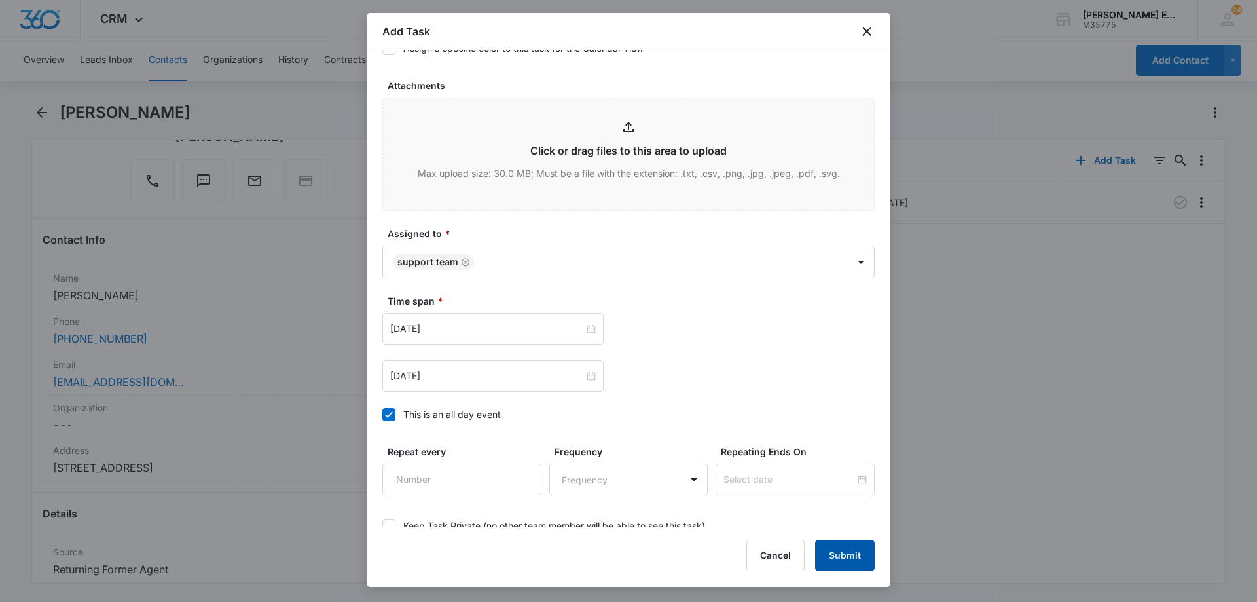
click at [839, 552] on button "Submit" at bounding box center [845, 555] width 60 height 31
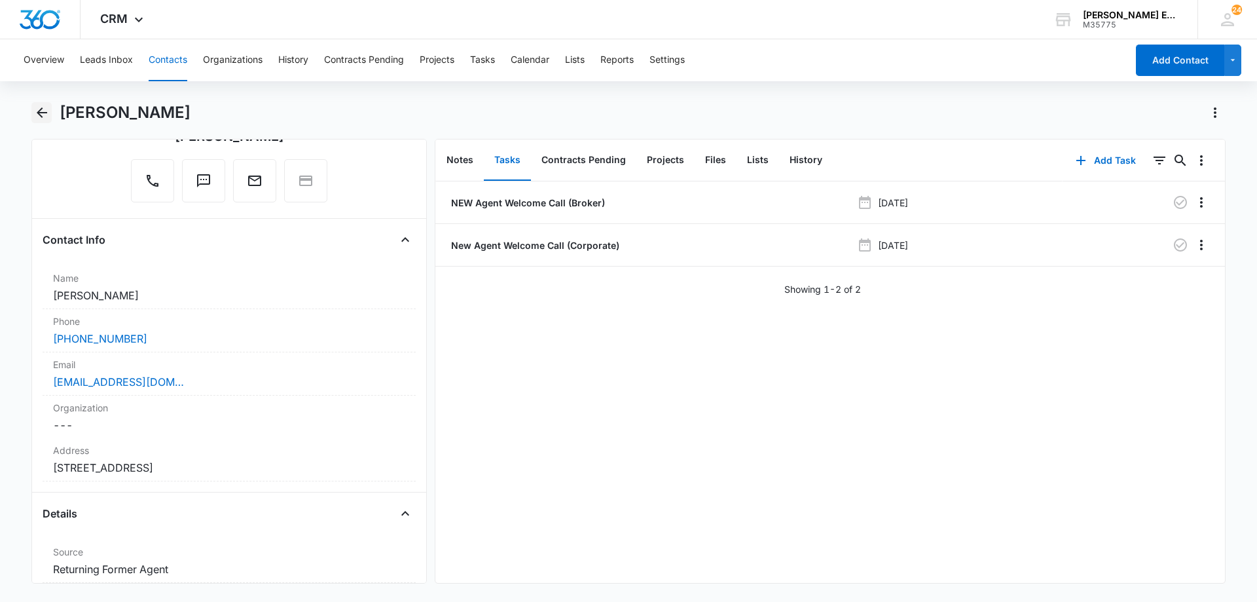
click at [41, 110] on icon "Back" at bounding box center [42, 113] width 16 height 16
